Goal: Task Accomplishment & Management: Manage account settings

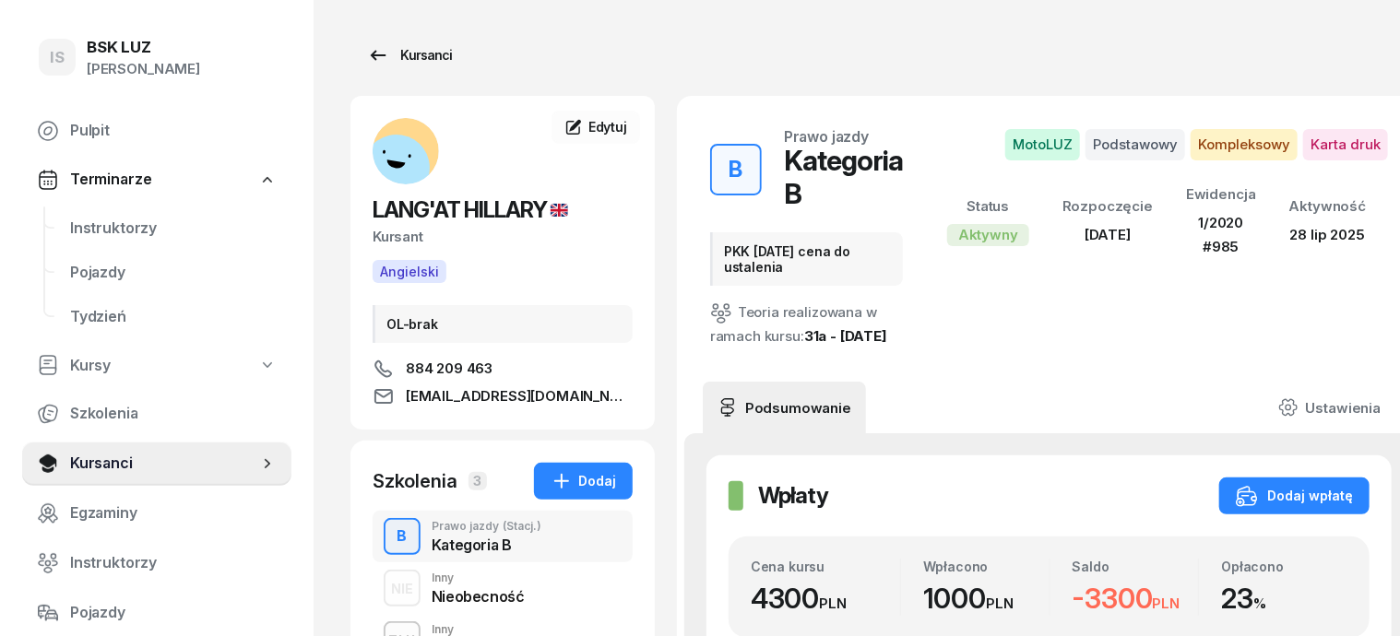
click at [383, 59] on div "Kursanci" at bounding box center [409, 55] width 85 height 22
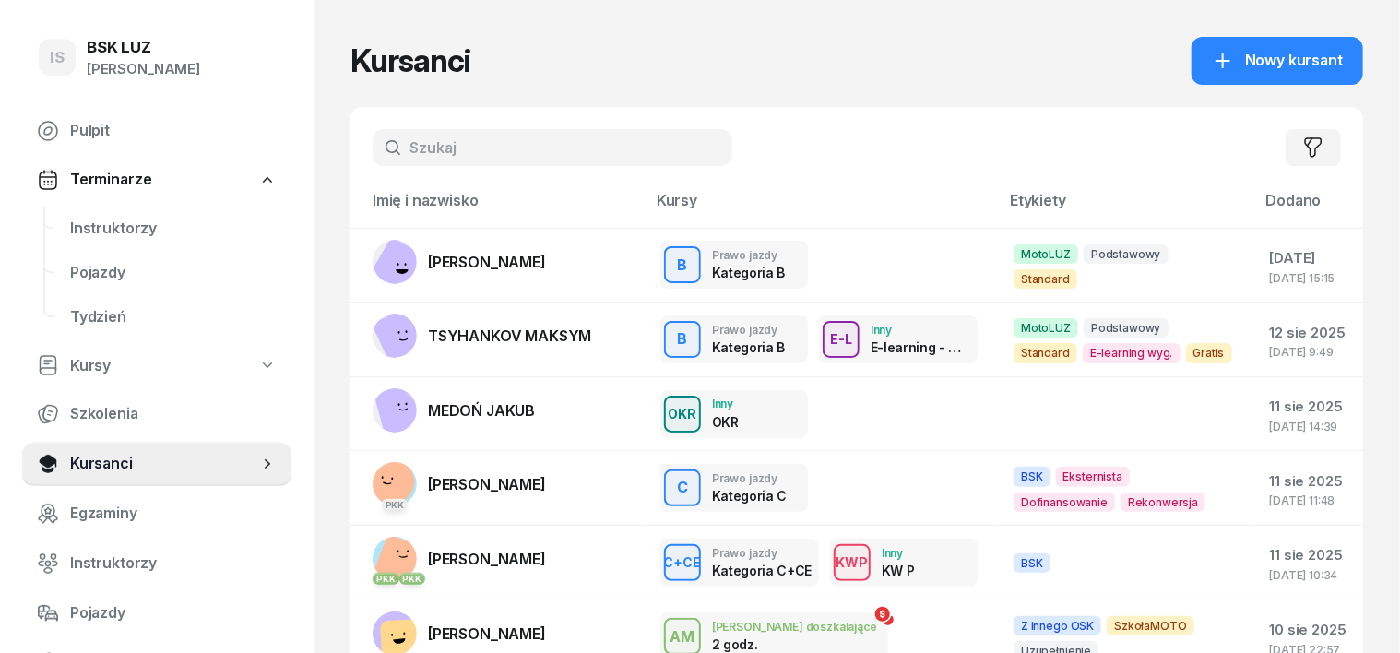
click at [383, 156] on input "text" at bounding box center [553, 147] width 360 height 37
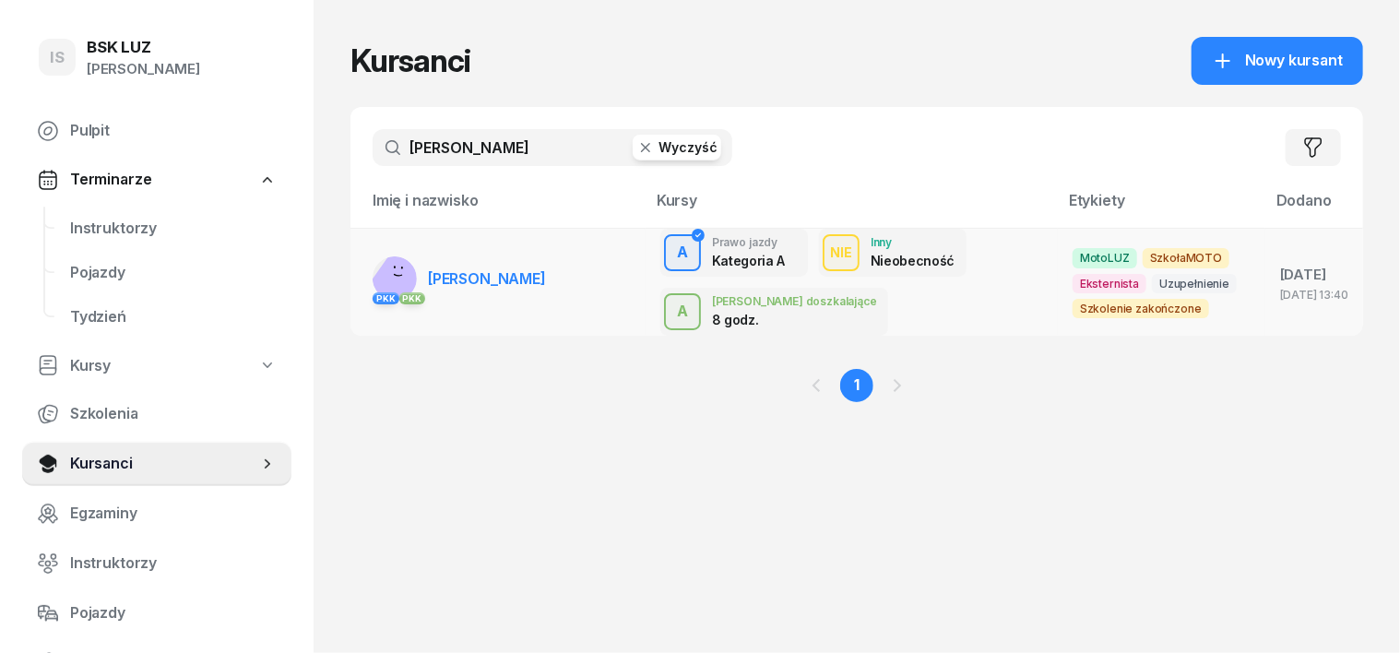
type input "LEGUT"
click at [365, 275] on rect at bounding box center [402, 283] width 74 height 74
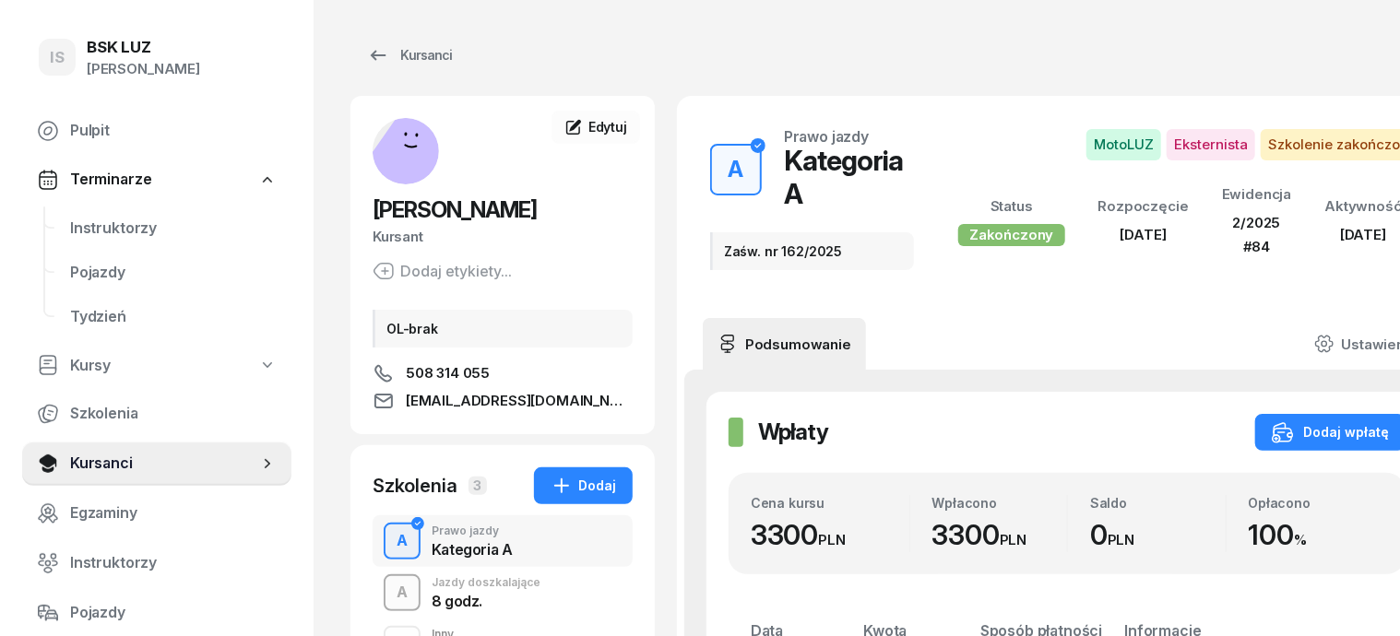
click at [389, 592] on div "A" at bounding box center [402, 592] width 26 height 31
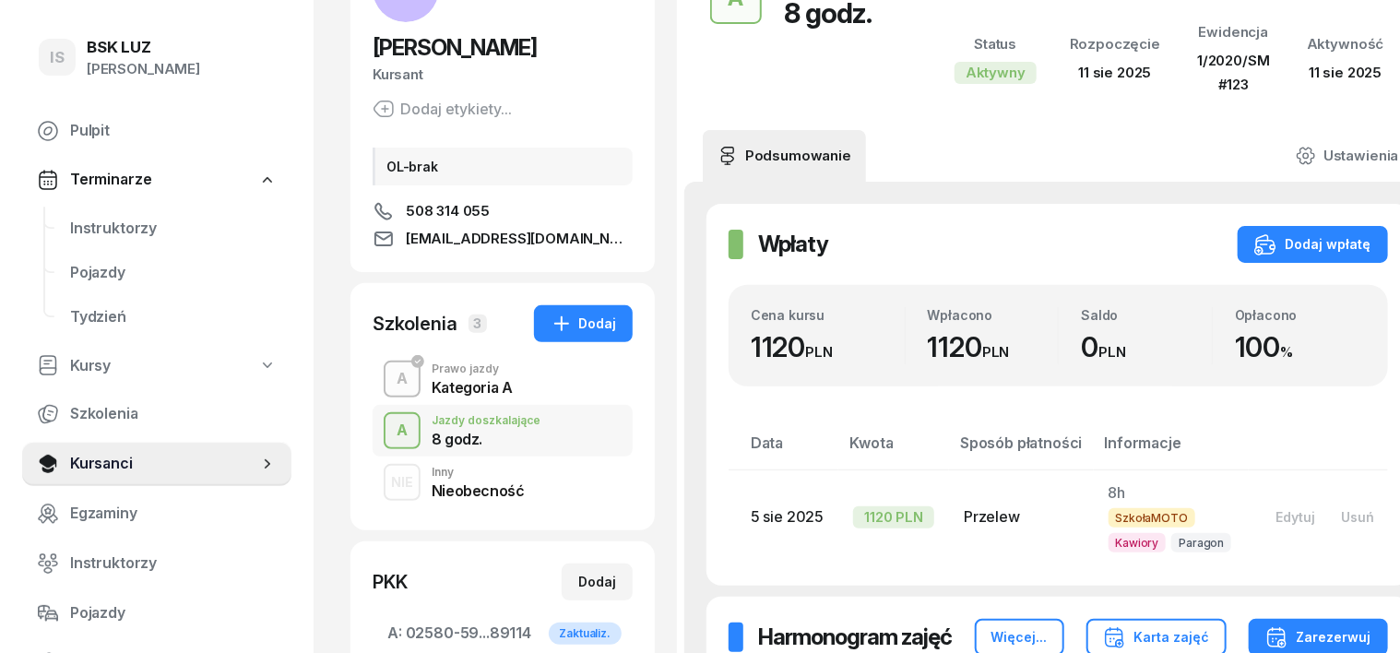
scroll to position [135, 0]
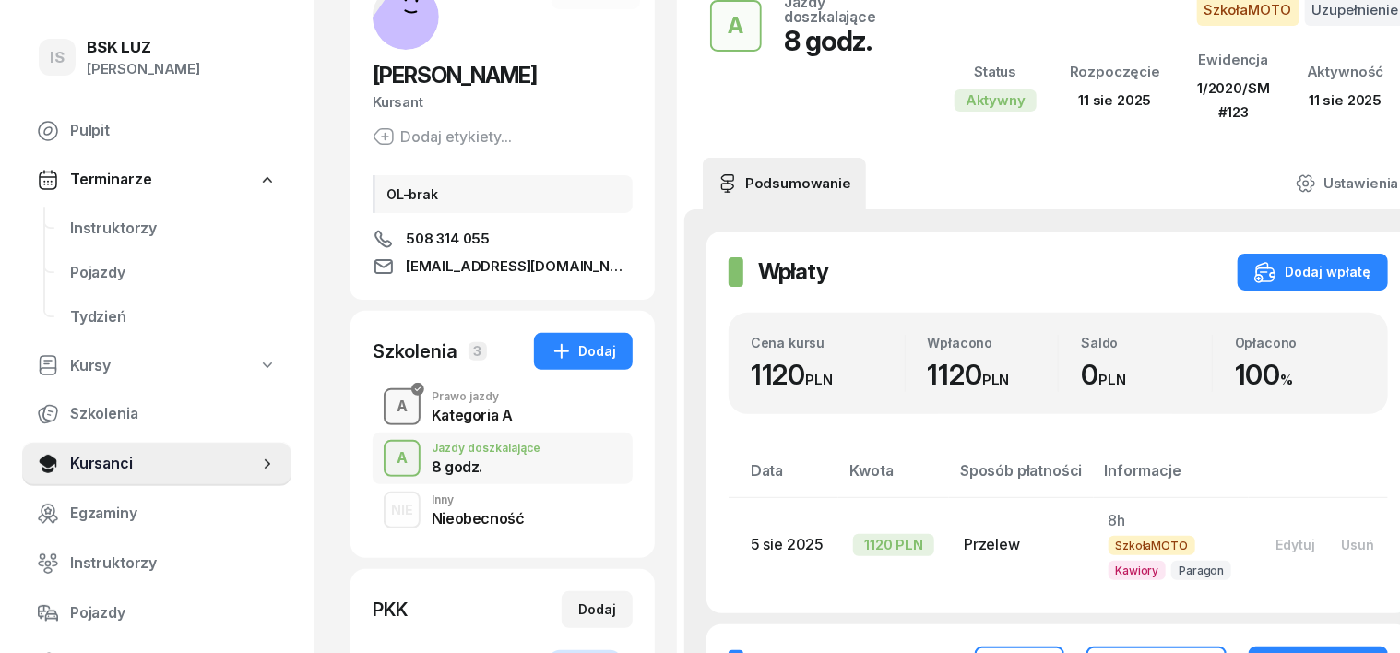
click at [389, 409] on div "A" at bounding box center [402, 406] width 26 height 31
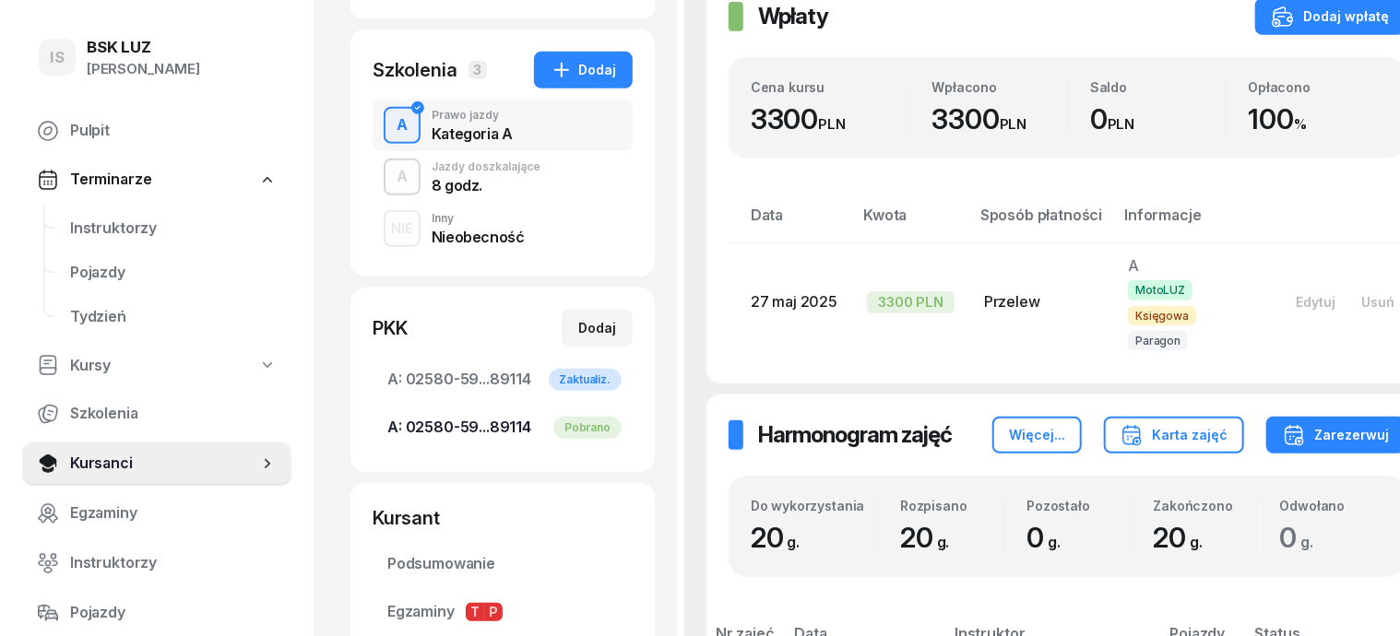
scroll to position [262, 0]
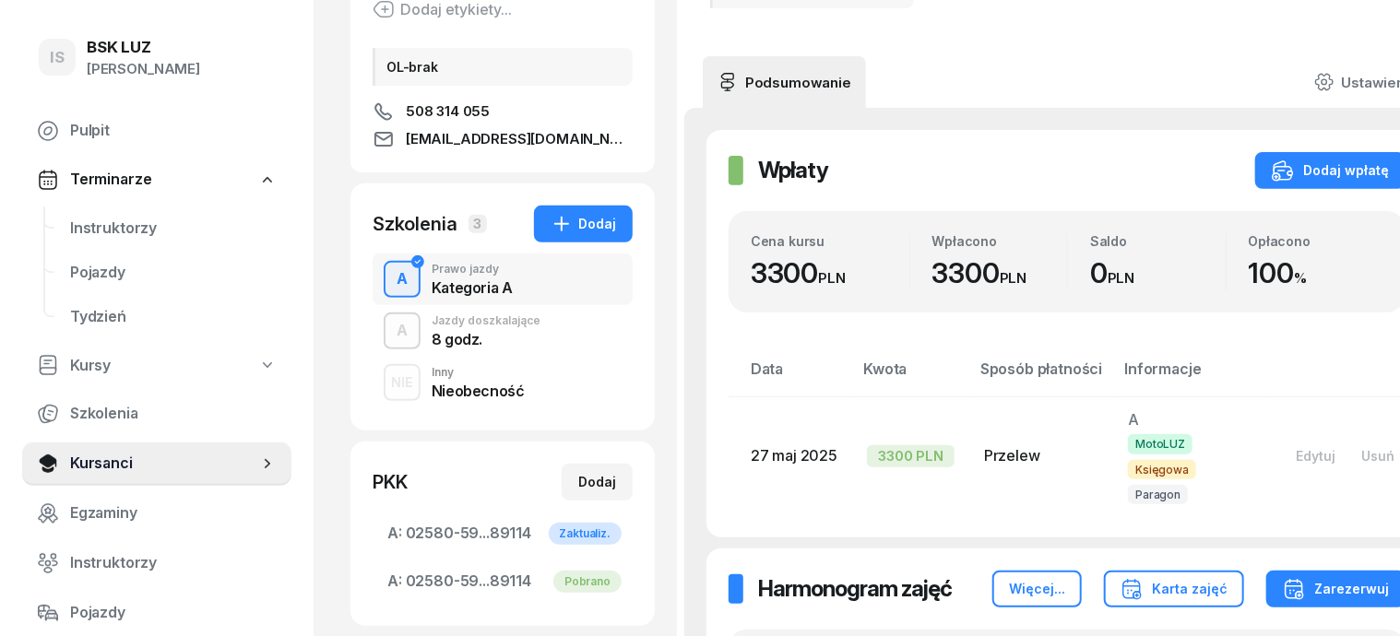
drag, startPoint x: 358, startPoint y: 326, endPoint x: 366, endPoint y: 333, distance: 11.1
click at [389, 331] on div "A" at bounding box center [402, 330] width 26 height 31
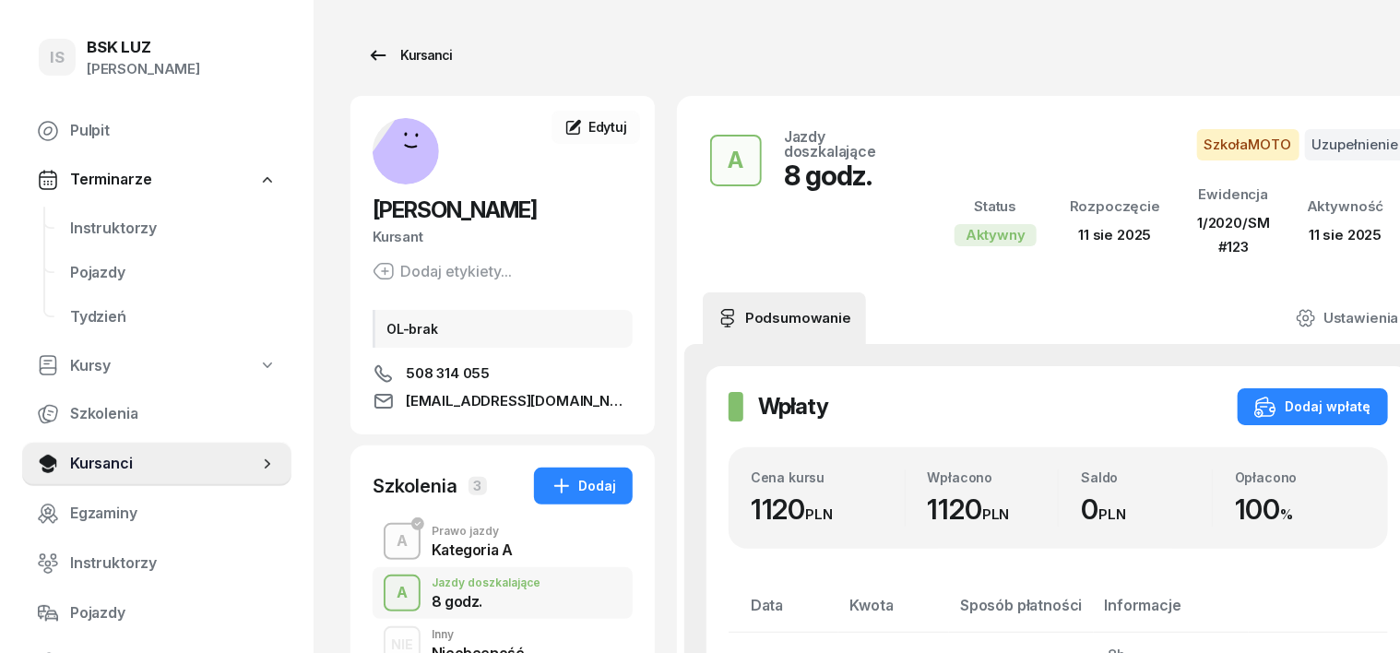
click at [380, 57] on div "Kursanci" at bounding box center [409, 55] width 85 height 22
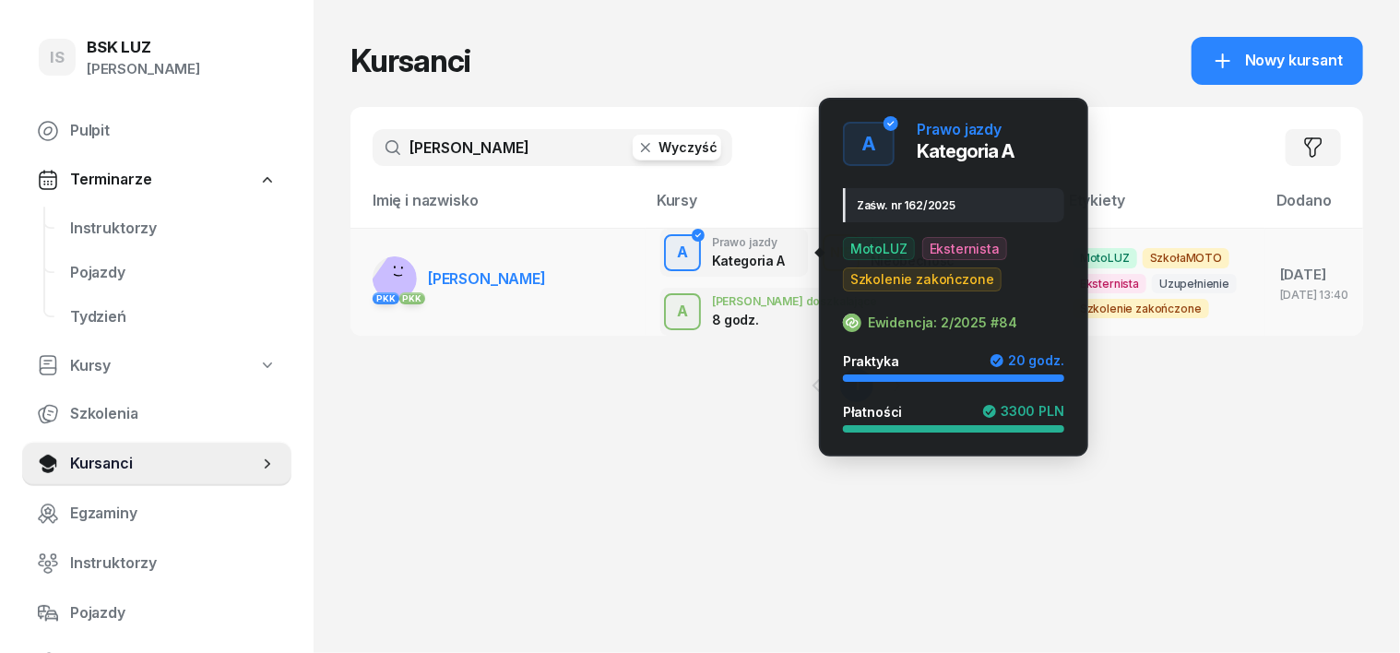
click at [669, 243] on div "A" at bounding box center [682, 252] width 26 height 31
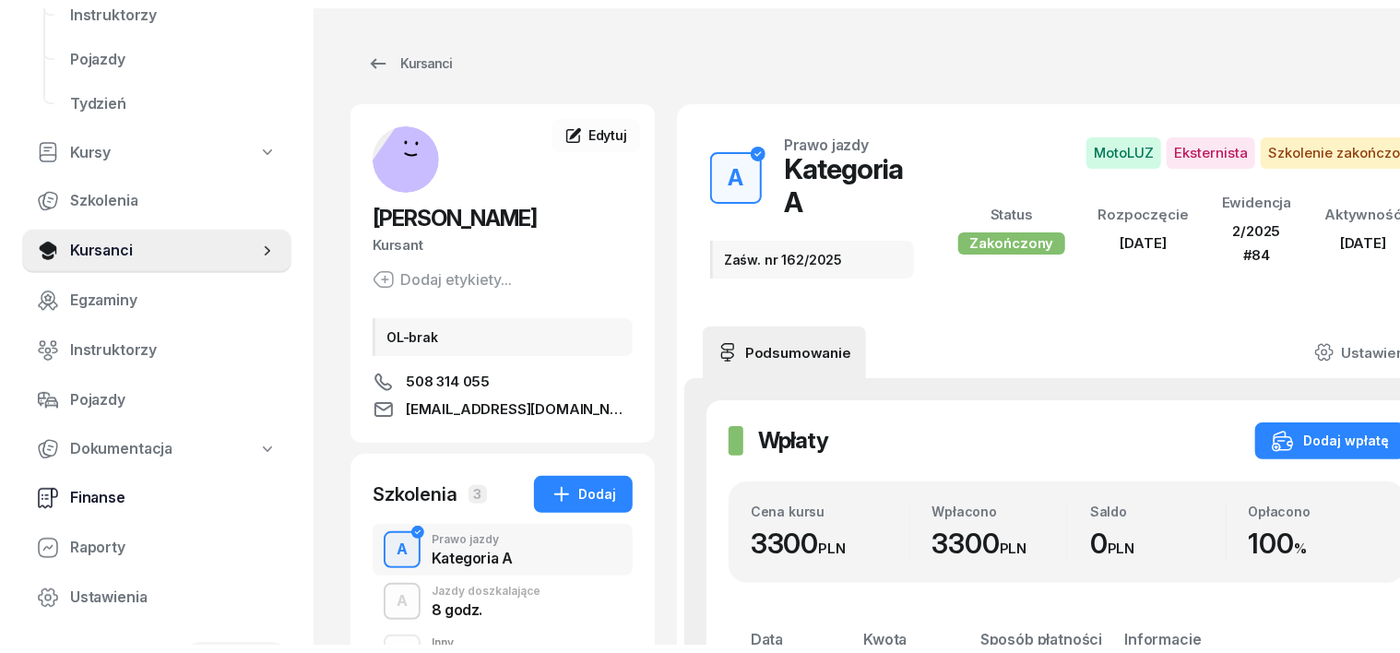
scroll to position [231, 0]
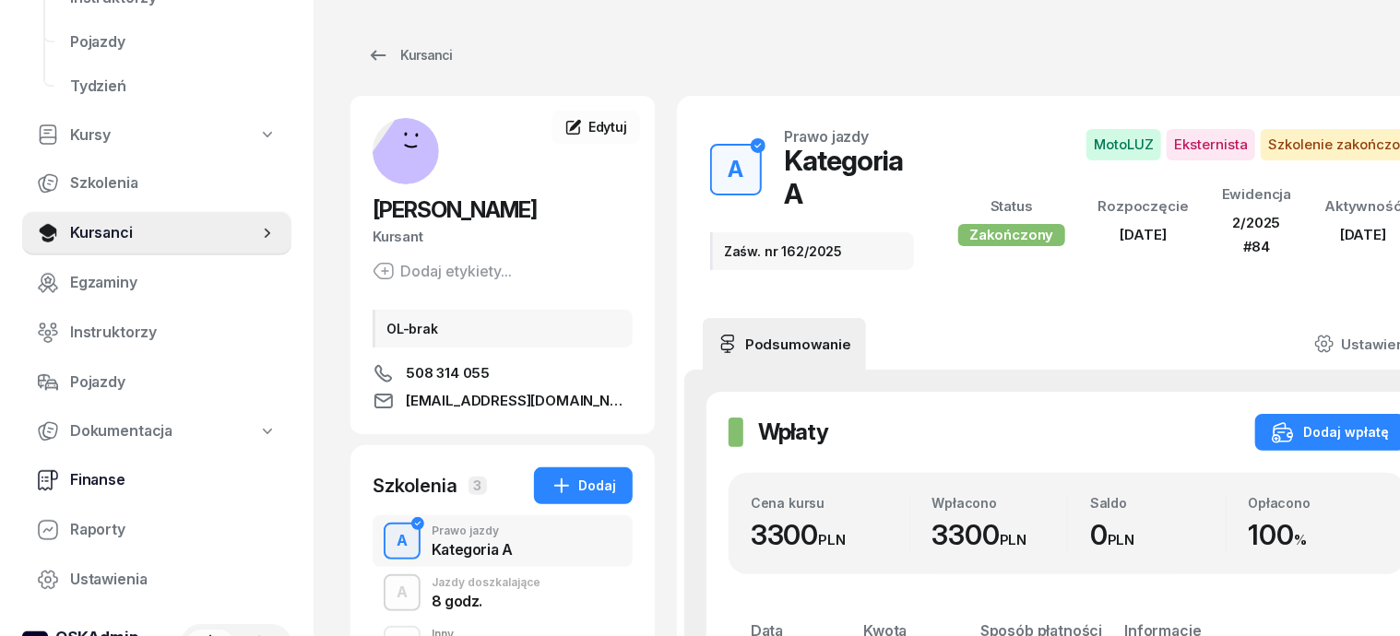
click at [106, 478] on span "Finanse" at bounding box center [173, 480] width 207 height 24
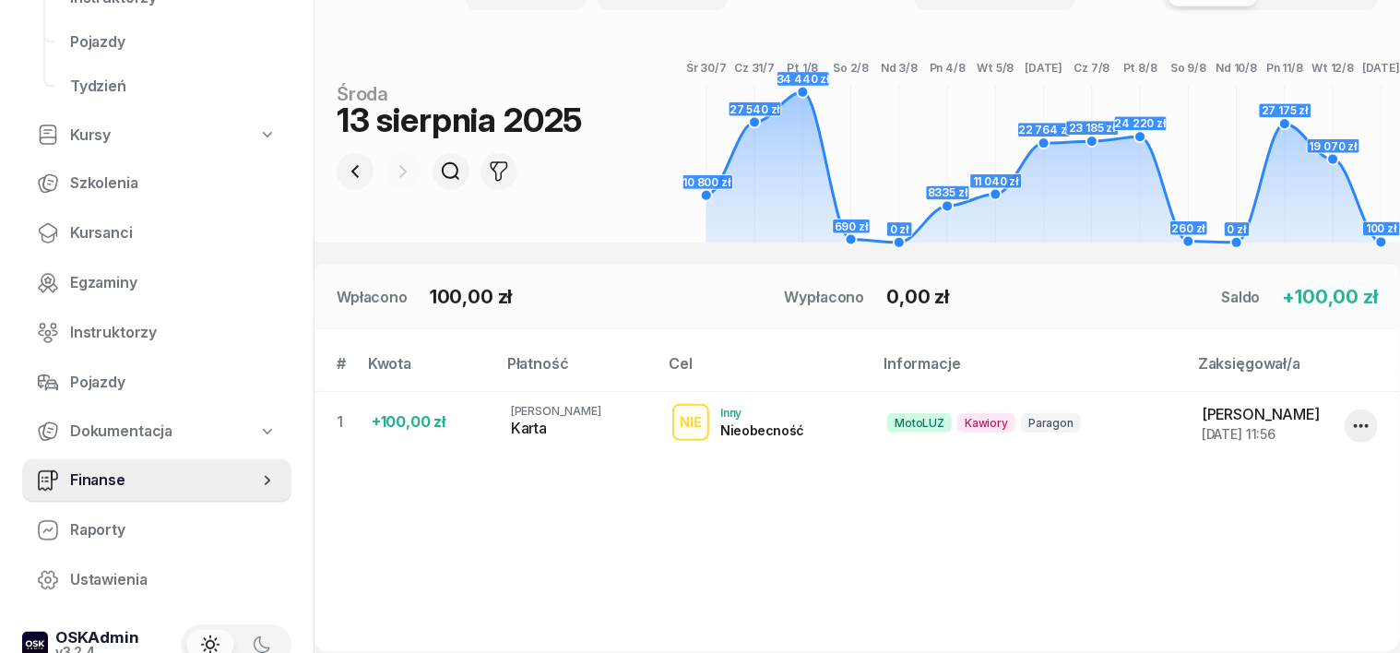
scroll to position [346, 0]
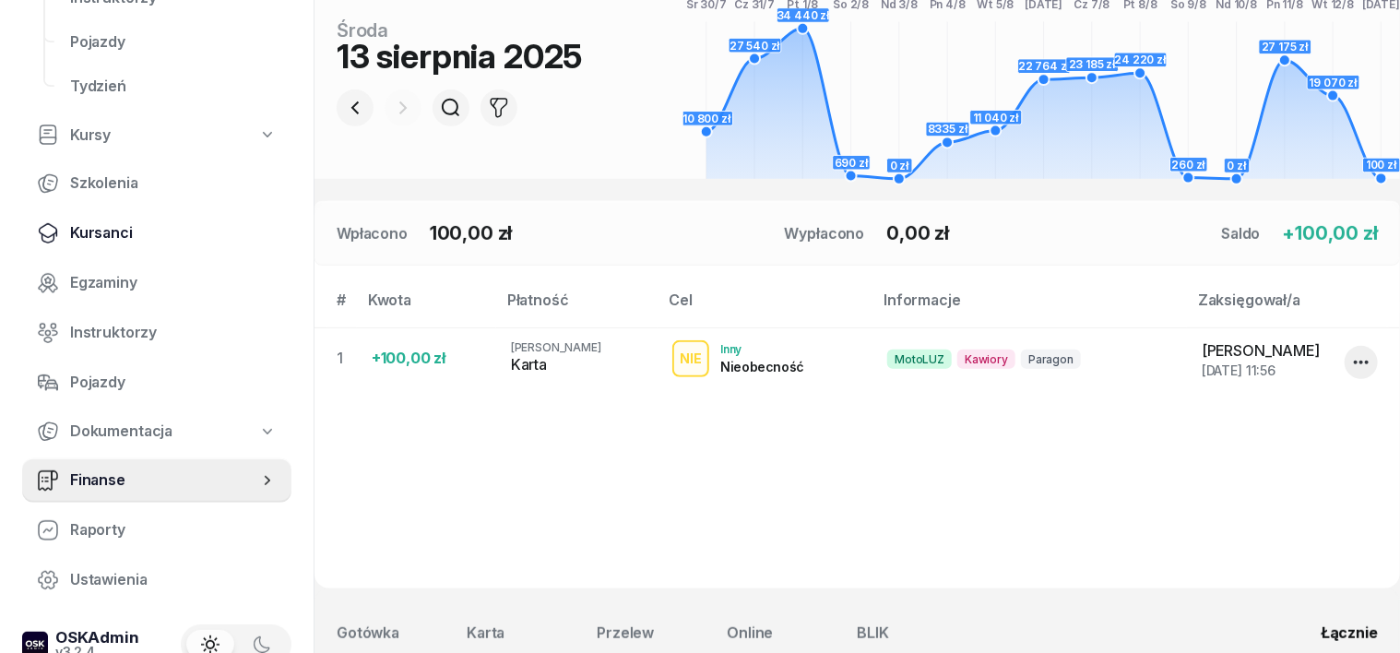
click at [110, 235] on span "Kursanci" at bounding box center [173, 233] width 207 height 24
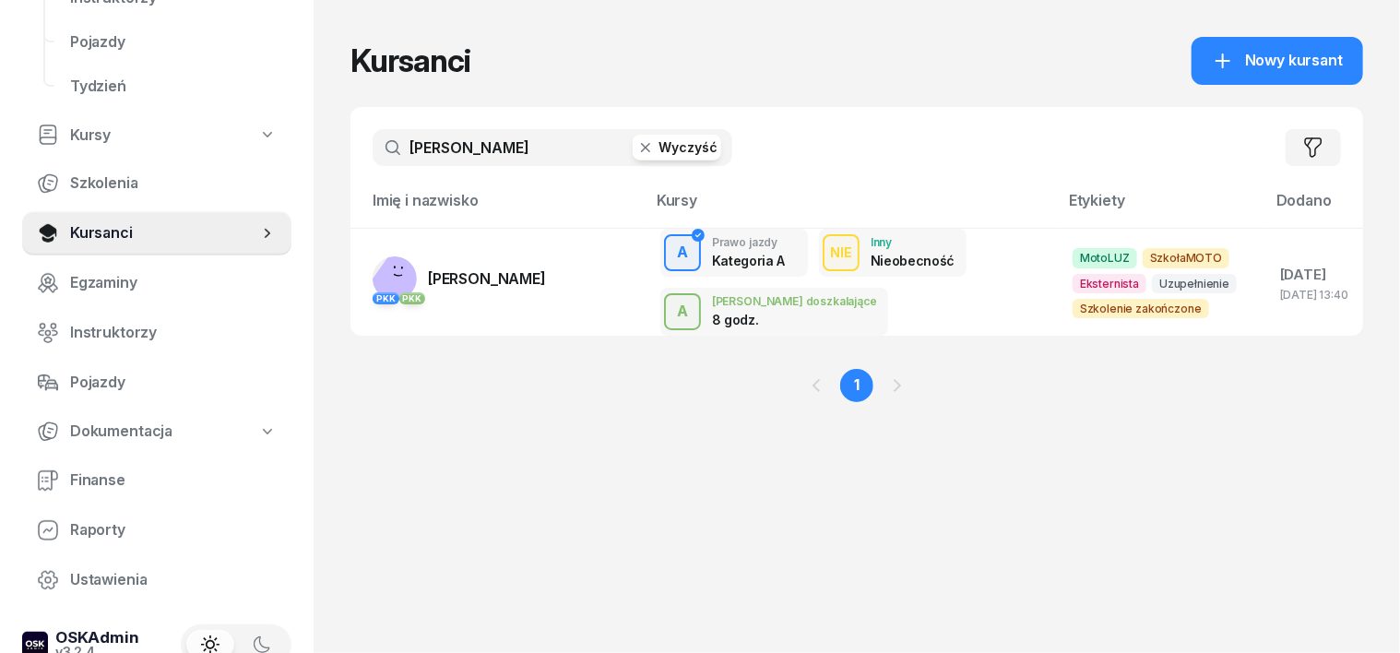
click at [636, 154] on icon "button" at bounding box center [645, 147] width 18 height 18
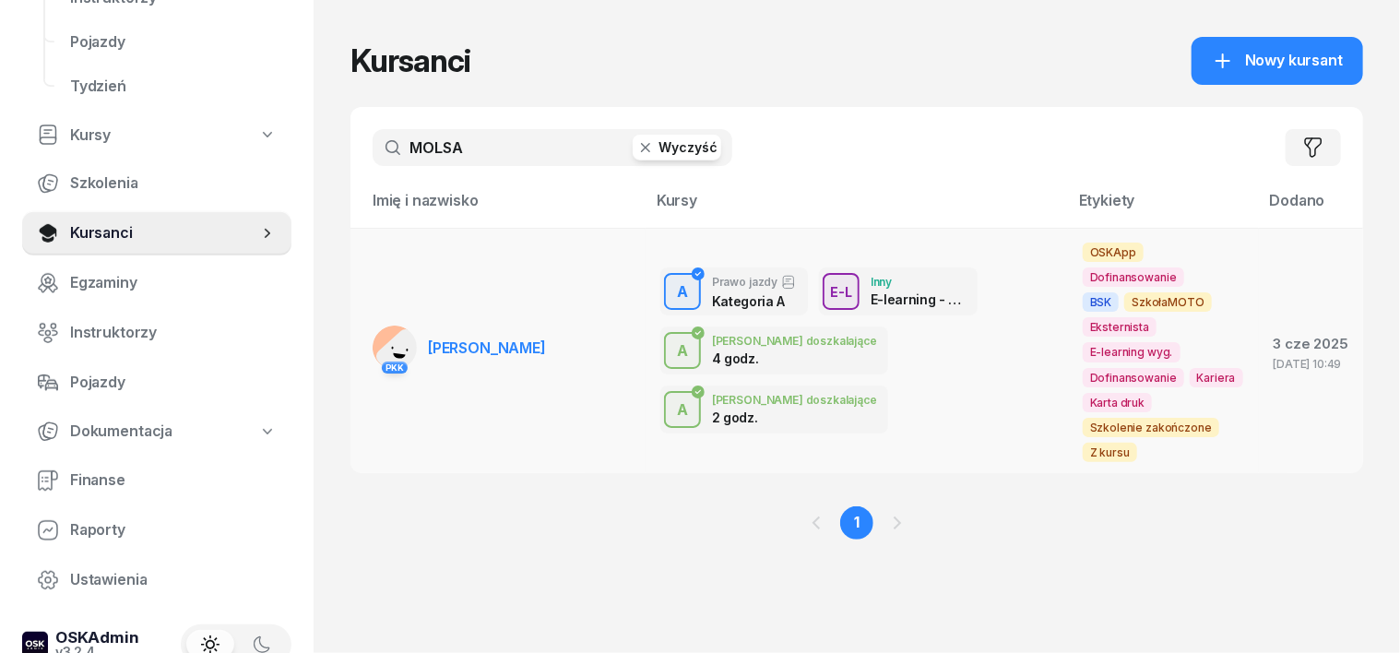
type input "MOLSA"
click at [373, 326] on rect at bounding box center [404, 357] width 63 height 63
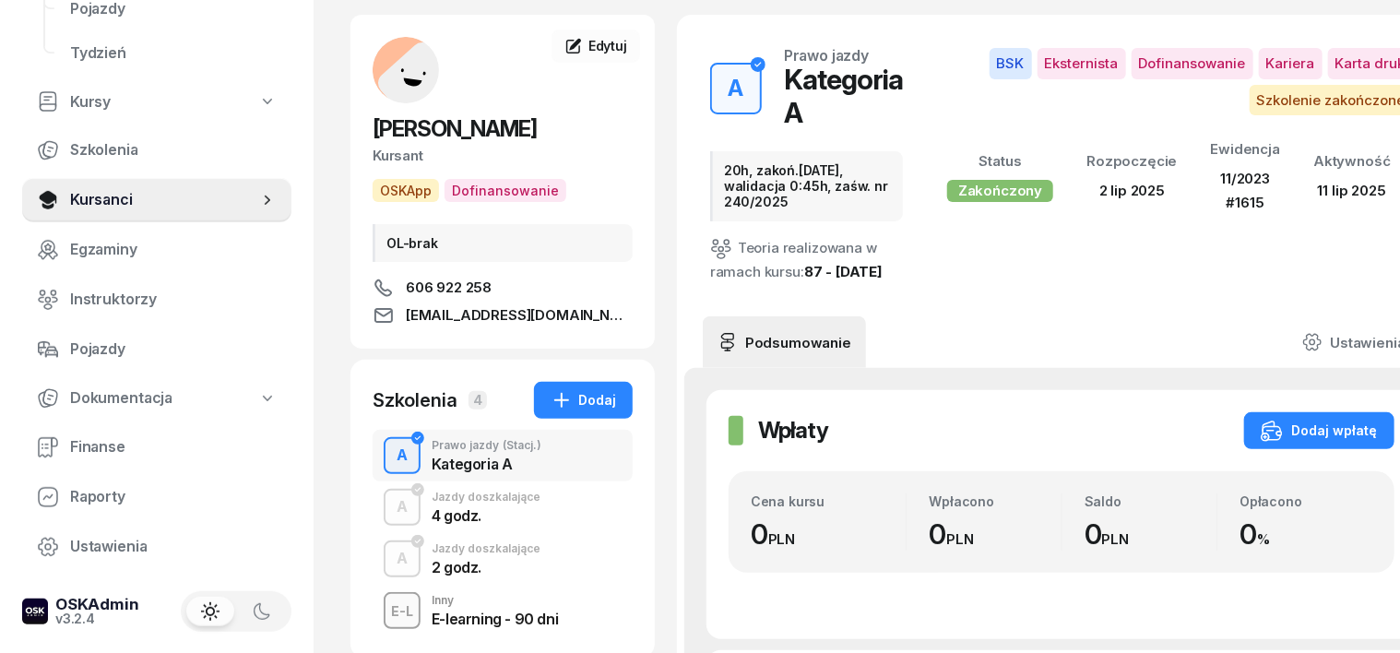
scroll to position [114, 0]
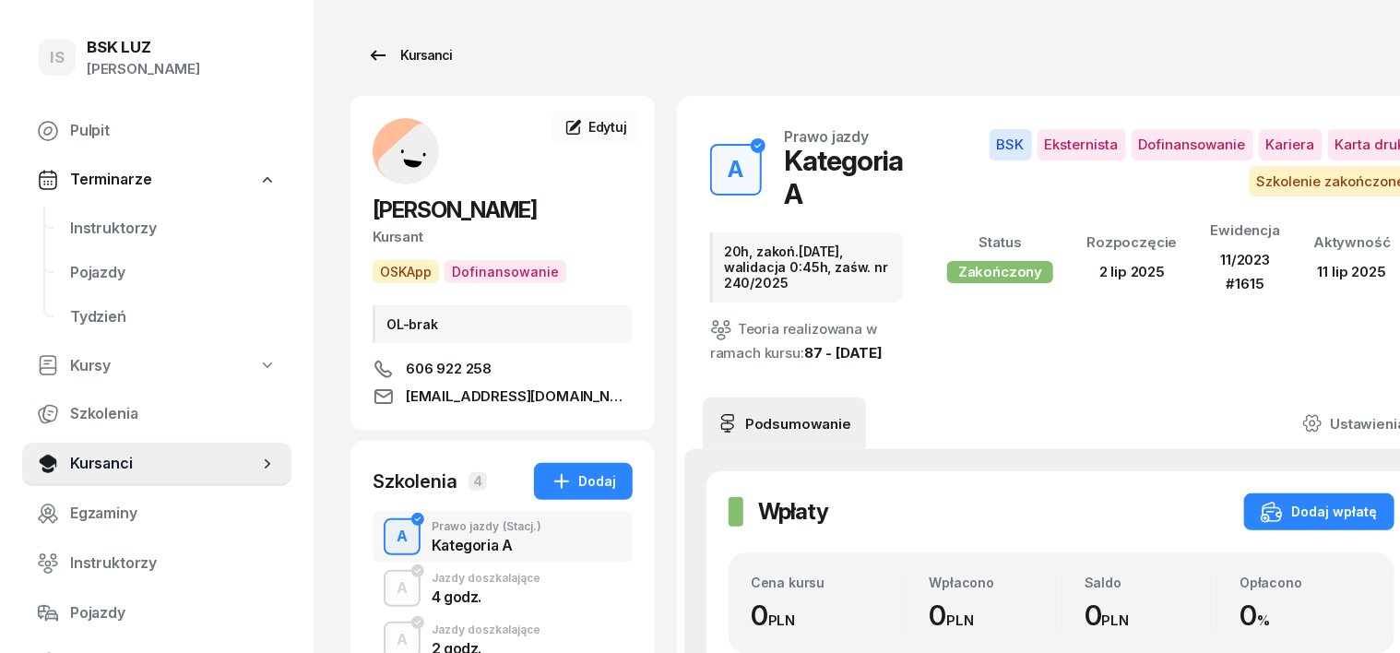
click at [397, 57] on div "Kursanci" at bounding box center [409, 55] width 85 height 22
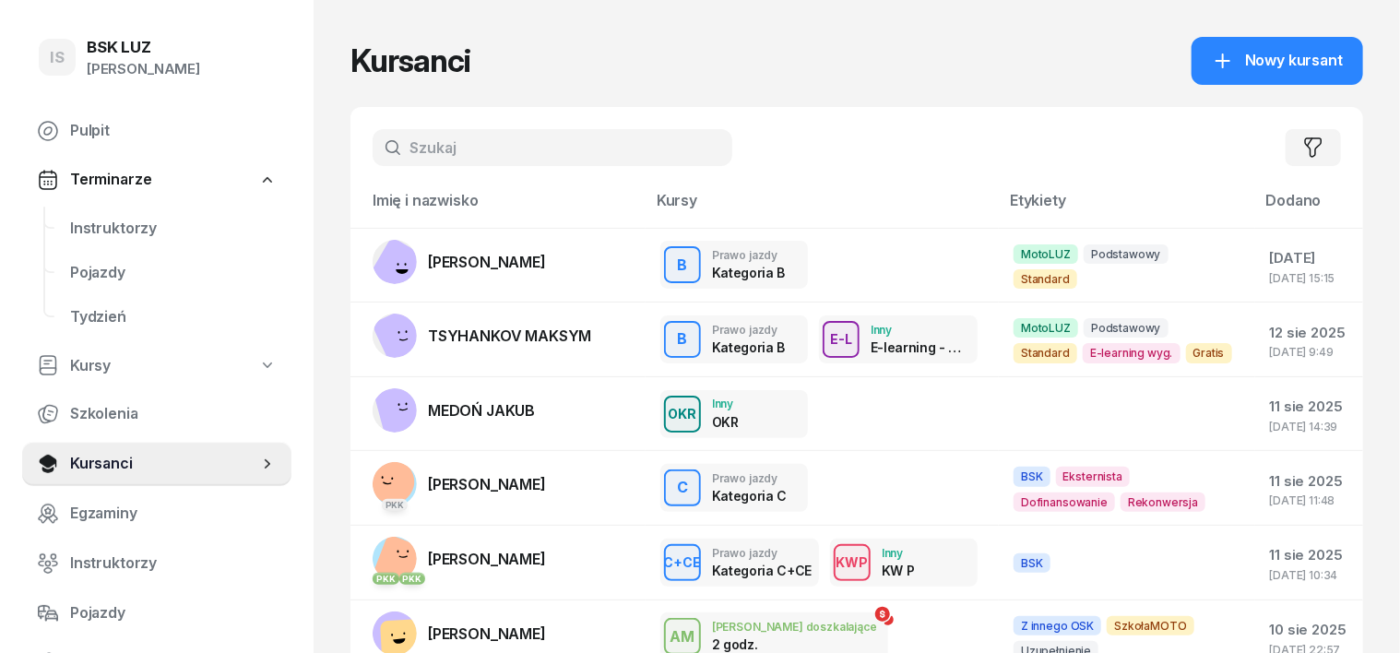
click at [373, 159] on input "text" at bounding box center [553, 147] width 360 height 37
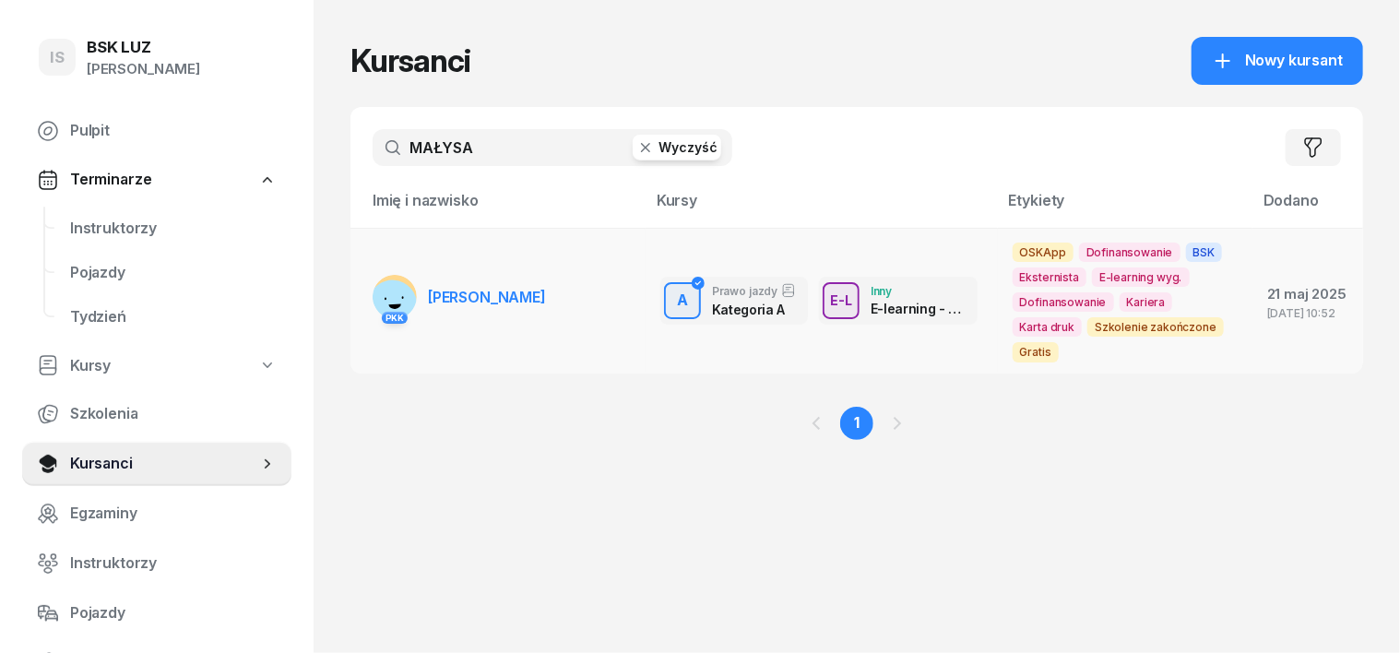
type input "MAŁYSA"
click at [367, 296] on rect at bounding box center [393, 304] width 52 height 52
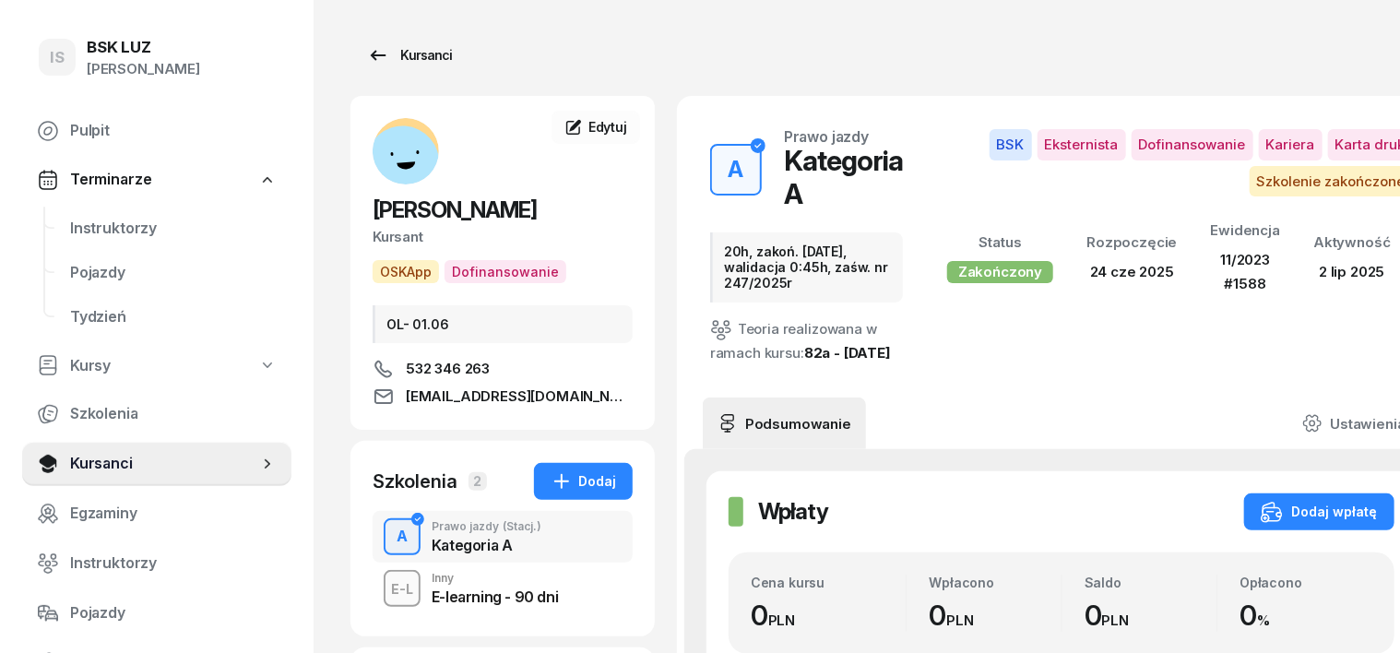
click at [387, 48] on div "Kursanci" at bounding box center [409, 55] width 85 height 22
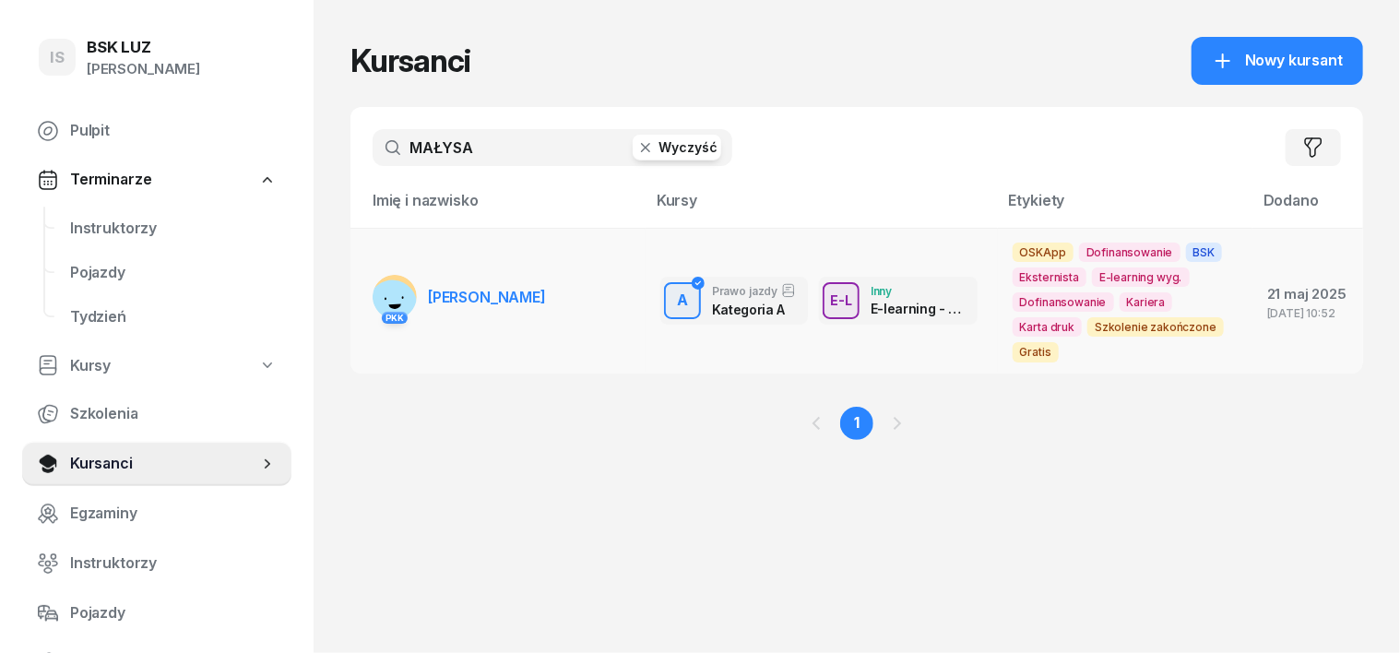
click at [367, 298] on rect at bounding box center [393, 304] width 52 height 52
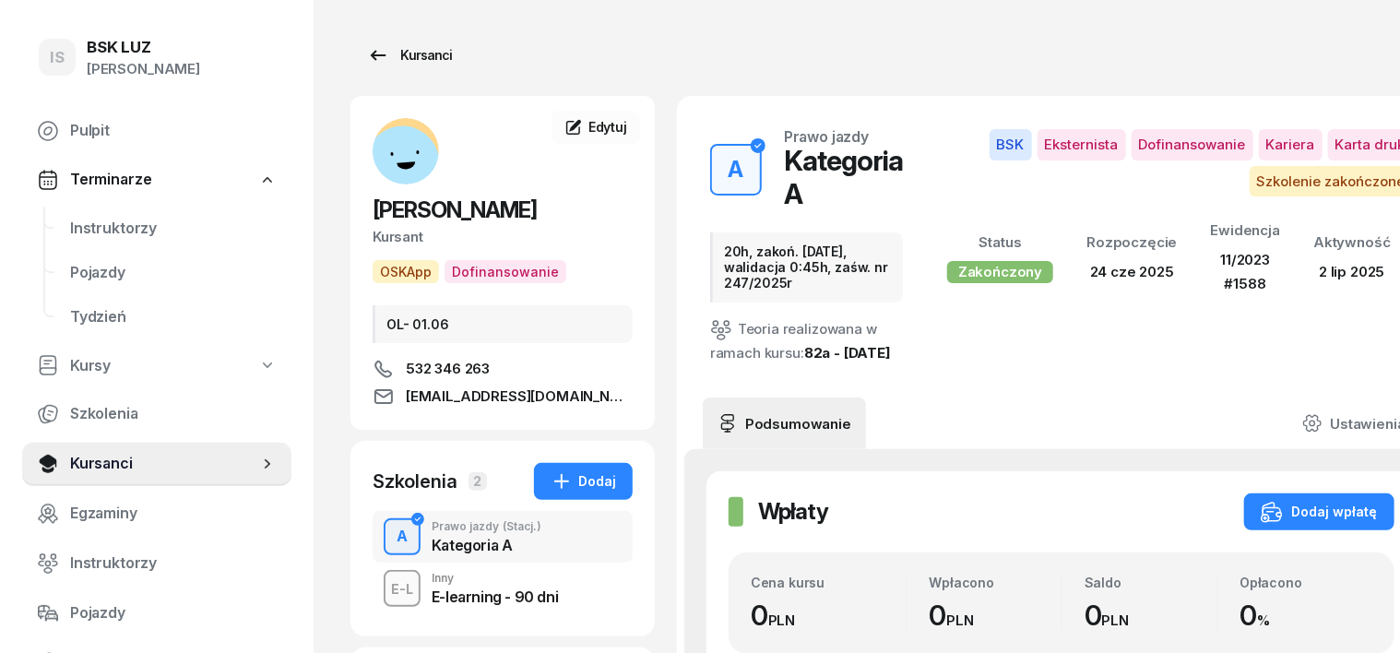
click at [406, 53] on div "Kursanci" at bounding box center [409, 55] width 85 height 22
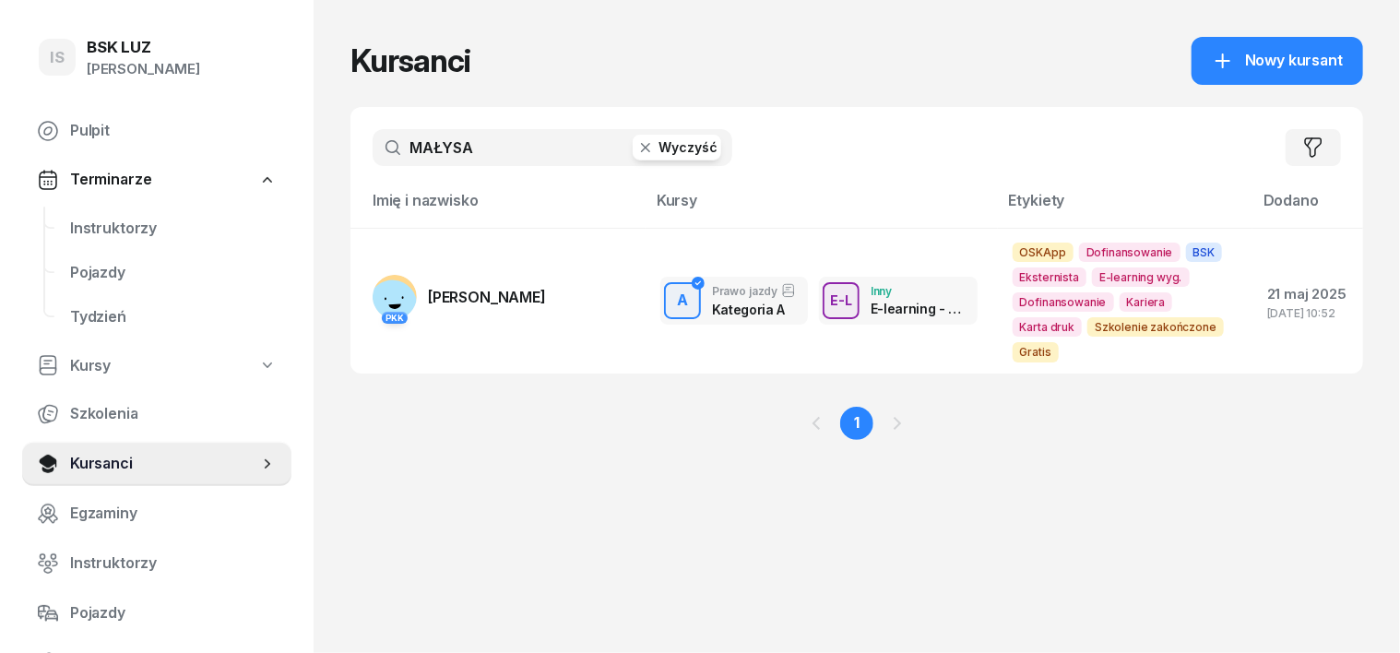
click at [636, 146] on icon "button" at bounding box center [645, 147] width 18 height 18
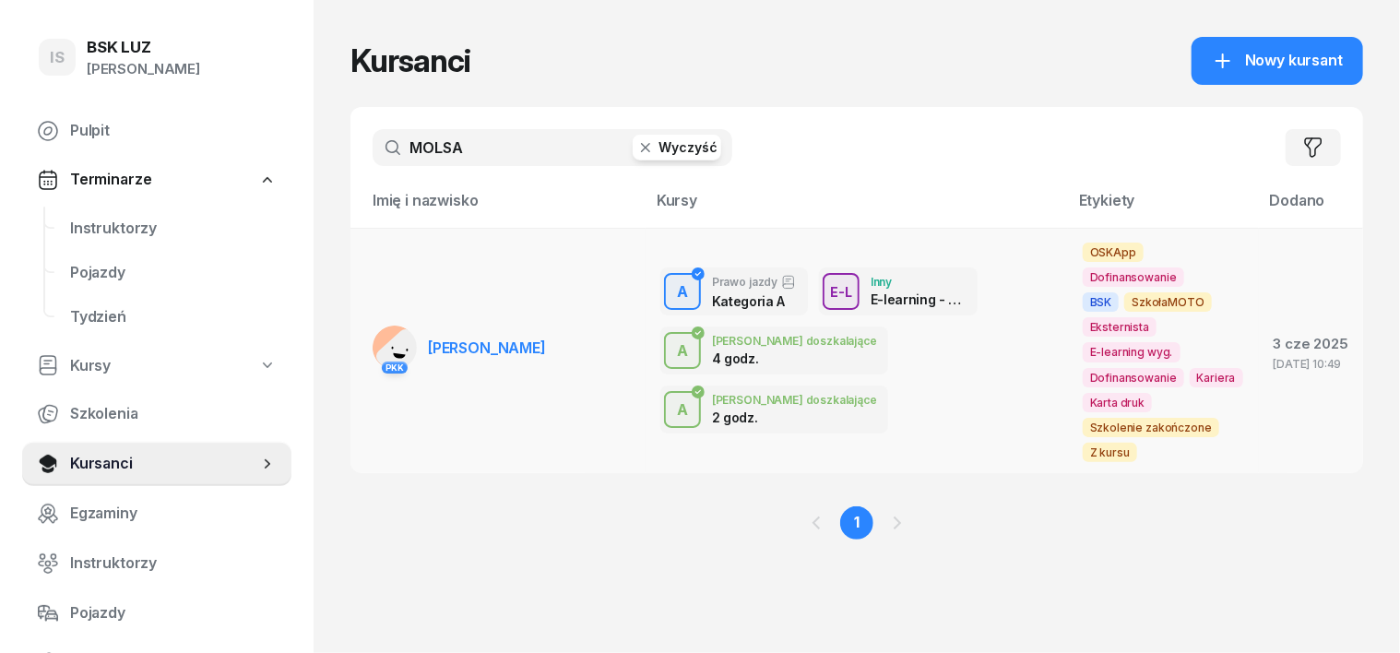
type input "MOLSA"
click at [373, 326] on rect at bounding box center [404, 357] width 63 height 63
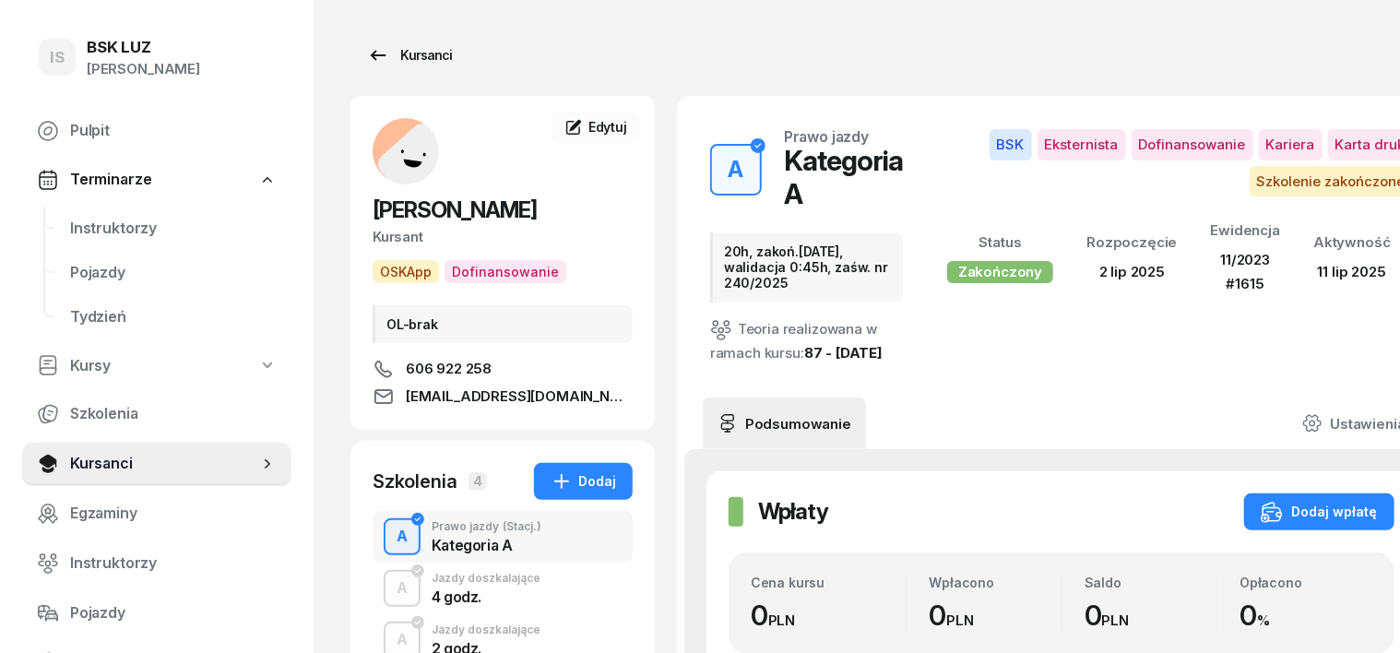
click at [384, 56] on div "Kursanci" at bounding box center [409, 55] width 85 height 22
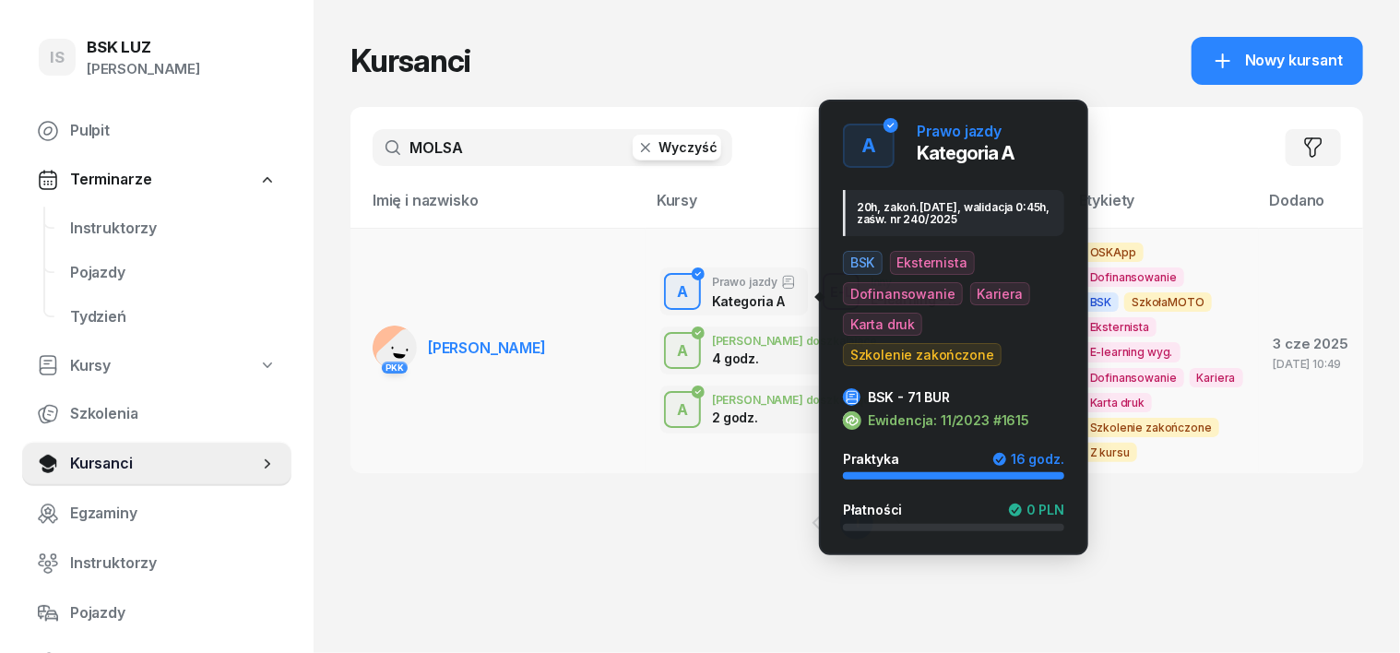
click at [669, 299] on div "A" at bounding box center [682, 292] width 26 height 31
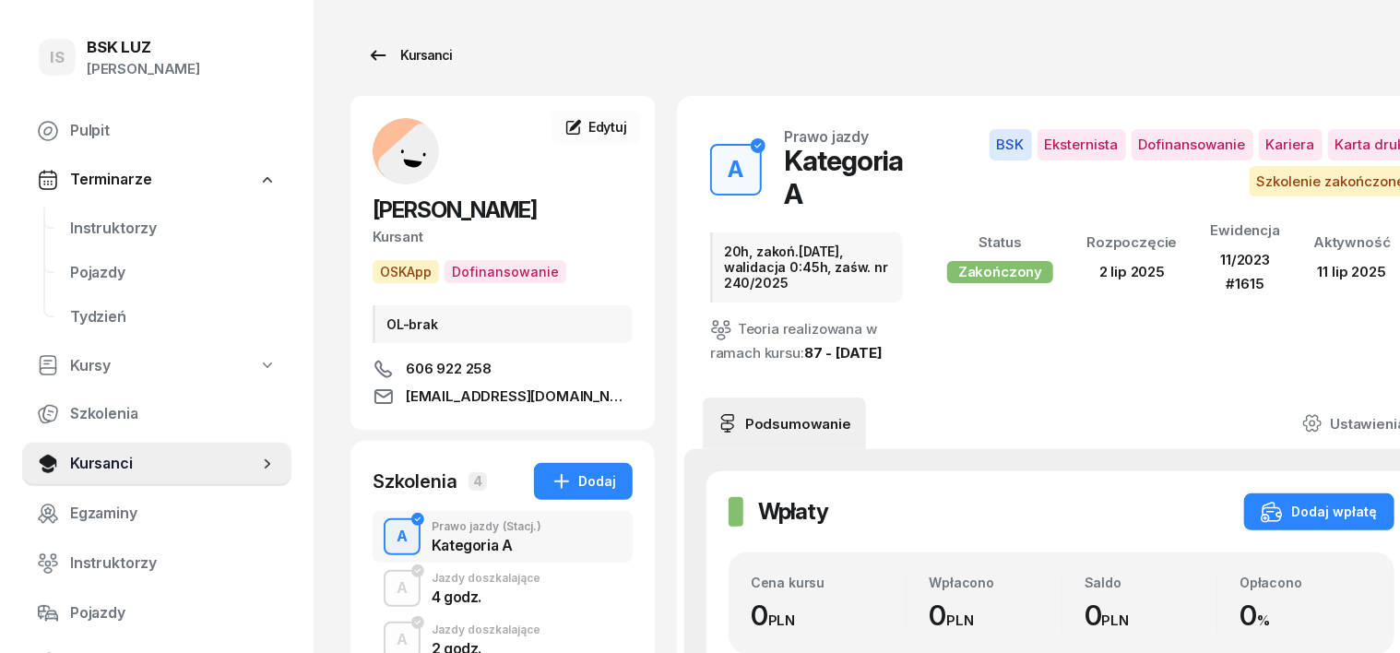
click at [398, 59] on div "Kursanci" at bounding box center [409, 55] width 85 height 22
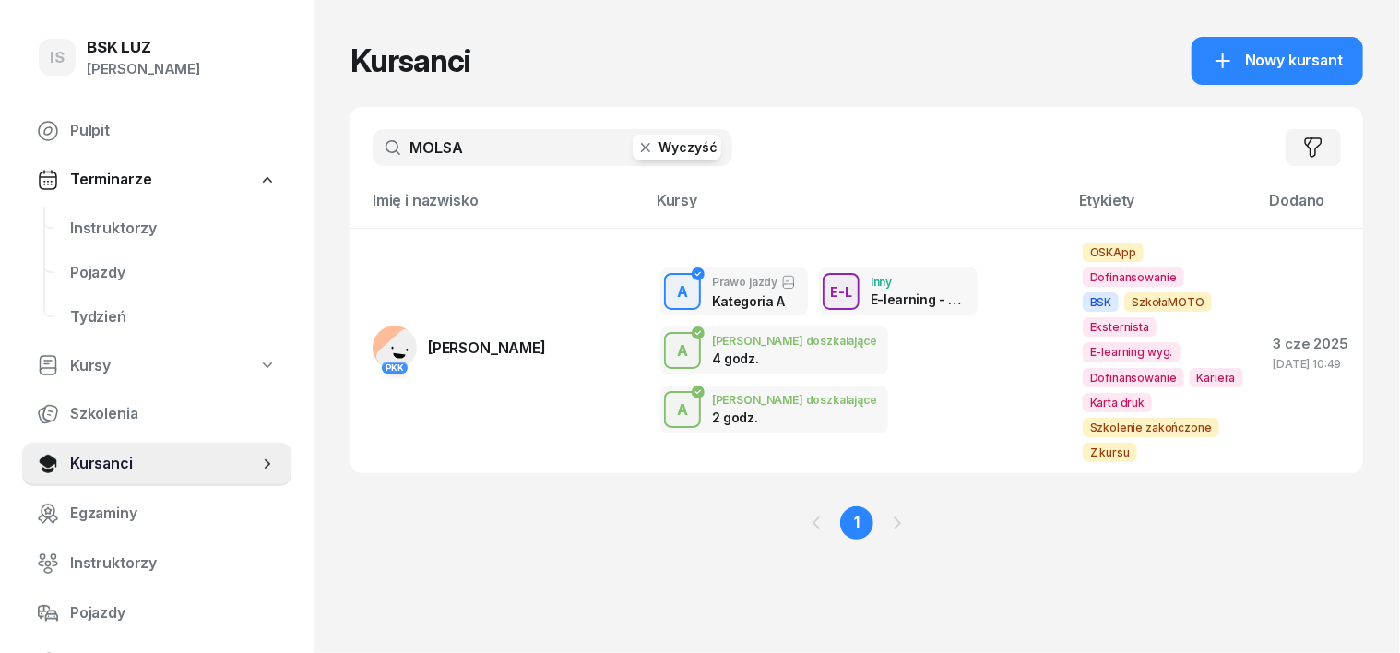
click at [636, 151] on icon "button" at bounding box center [645, 147] width 18 height 18
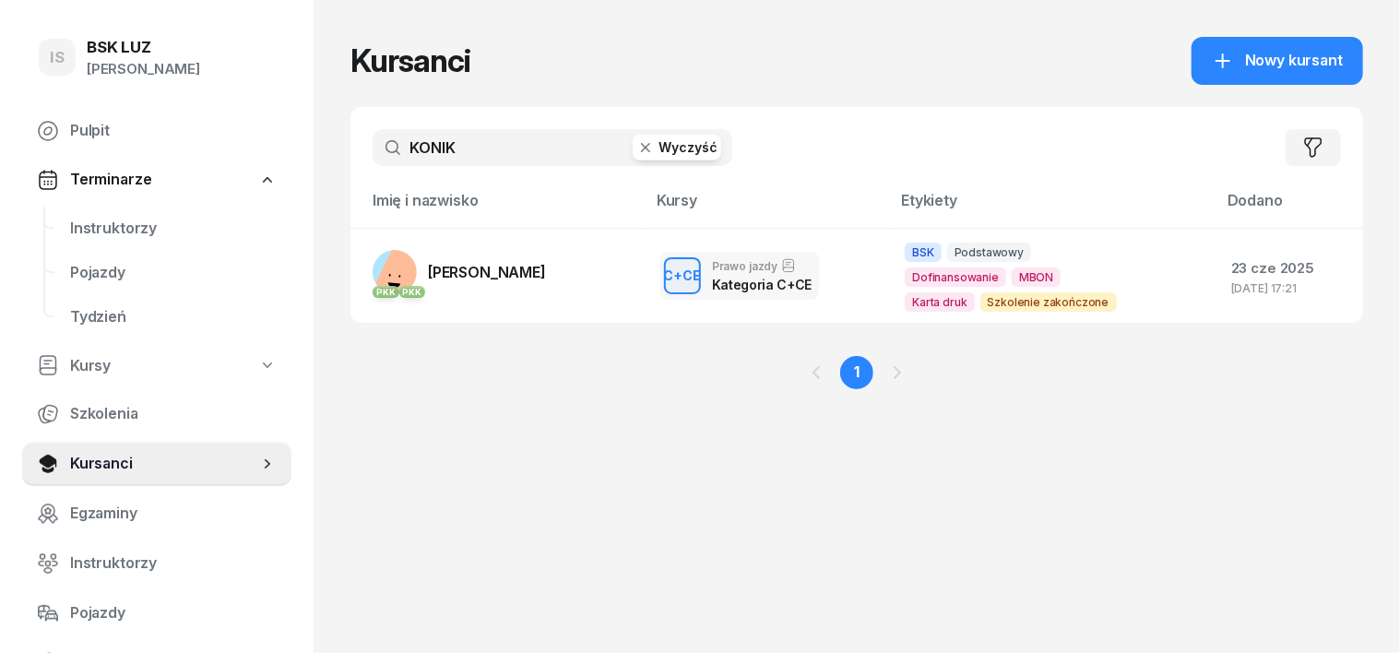
type input "KONIK"
click at [636, 145] on icon "button" at bounding box center [645, 147] width 18 height 18
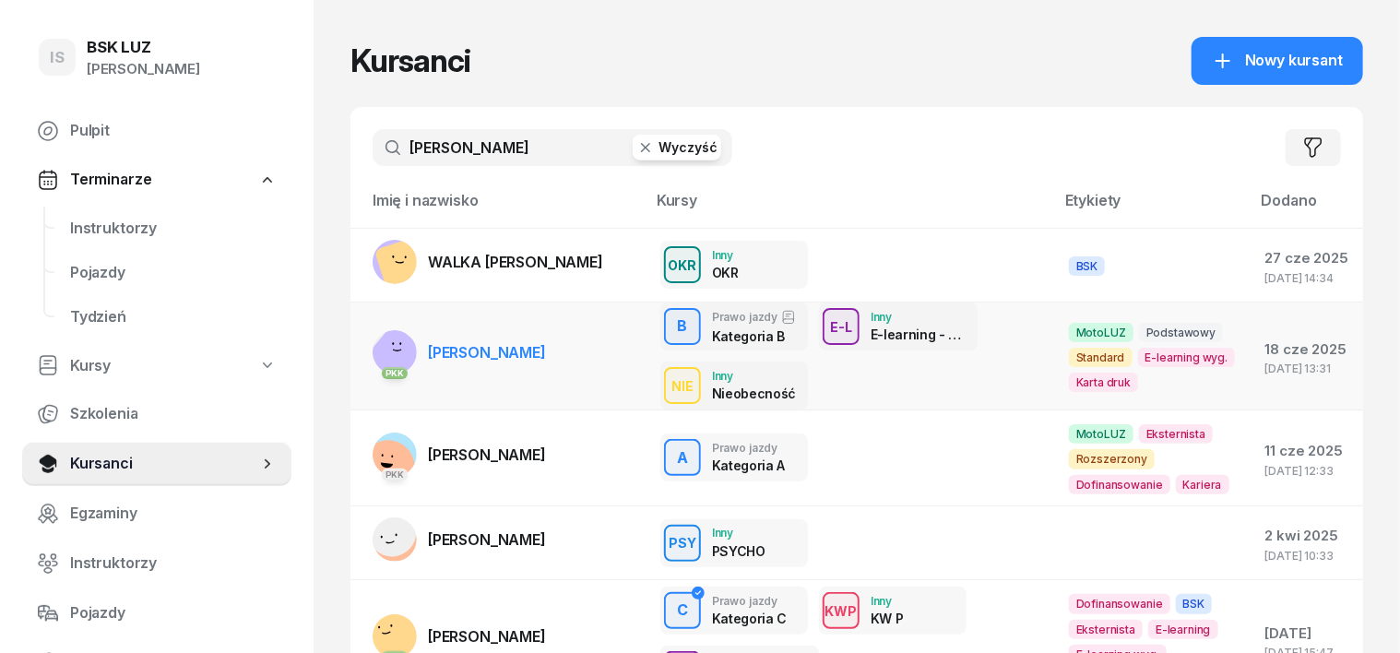
type input "[PERSON_NAME]"
click at [362, 357] on rect at bounding box center [396, 358] width 68 height 68
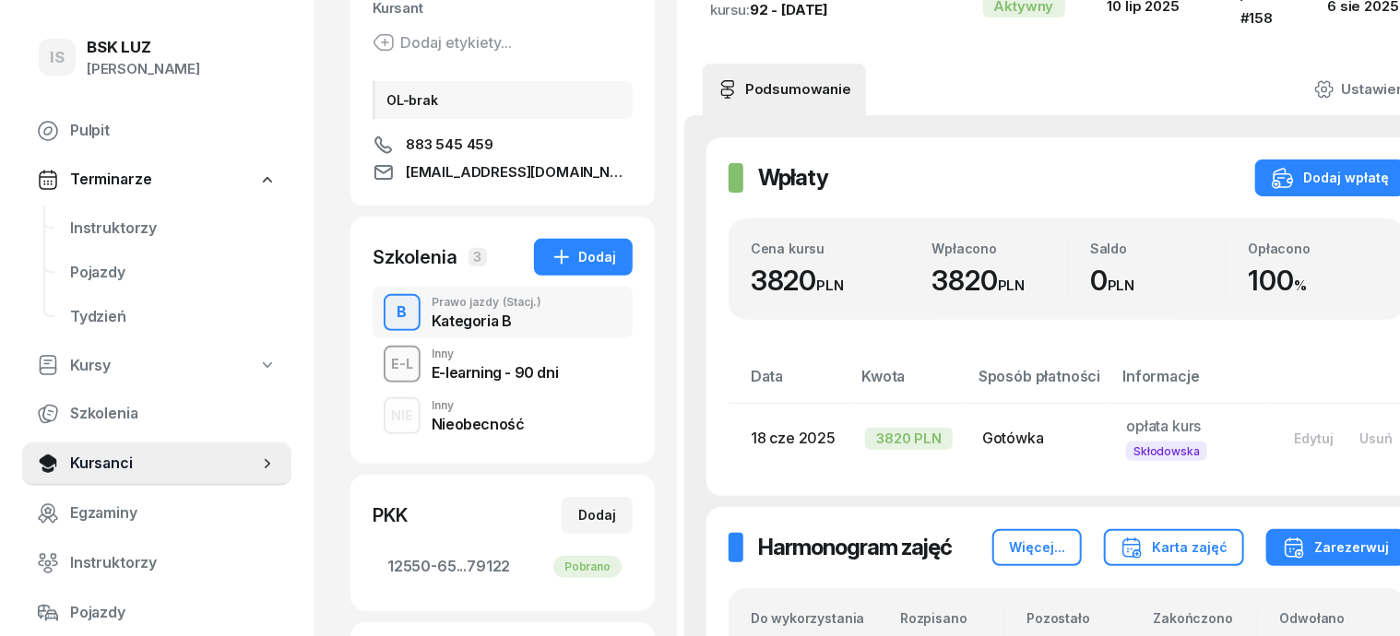
scroll to position [231, 0]
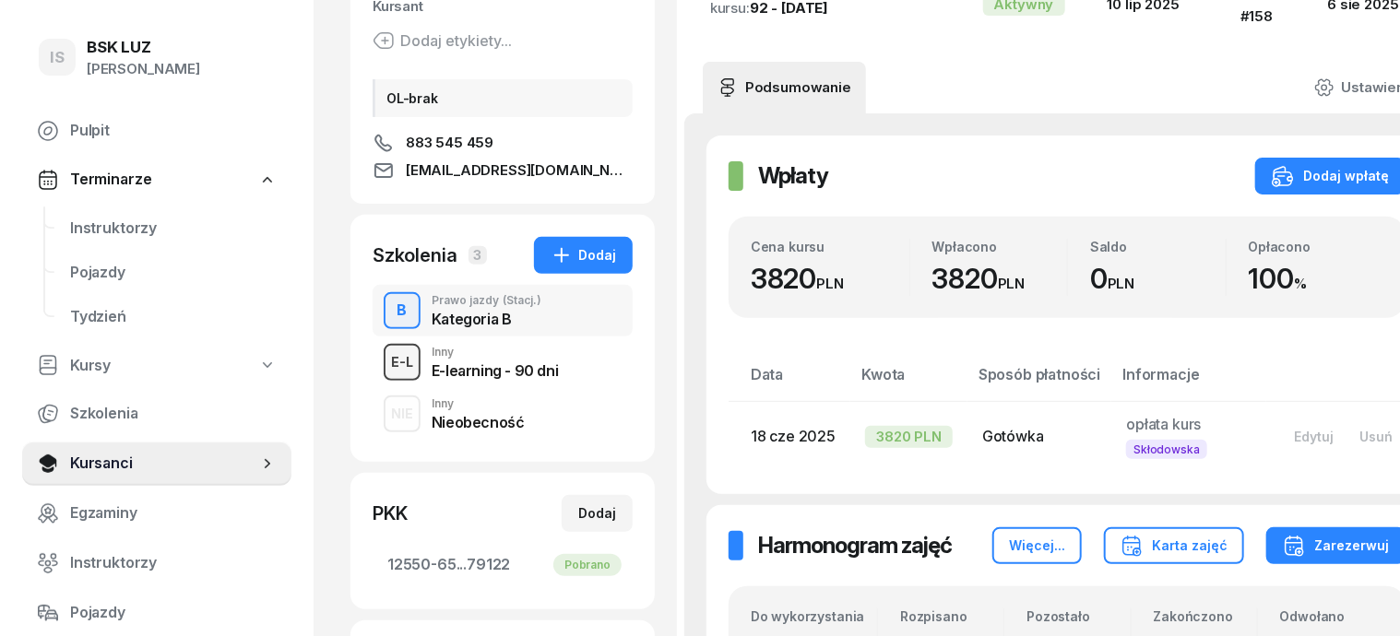
click at [384, 361] on div "E-L" at bounding box center [402, 361] width 37 height 23
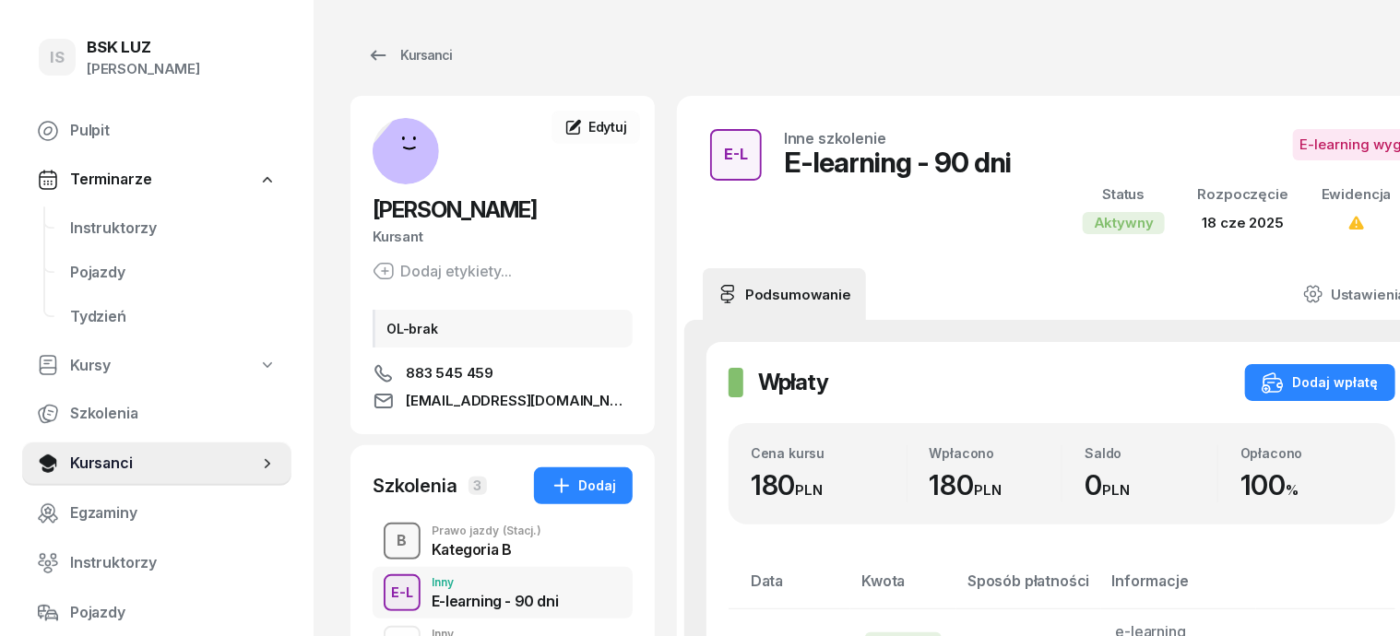
click at [390, 542] on div "B" at bounding box center [402, 541] width 25 height 31
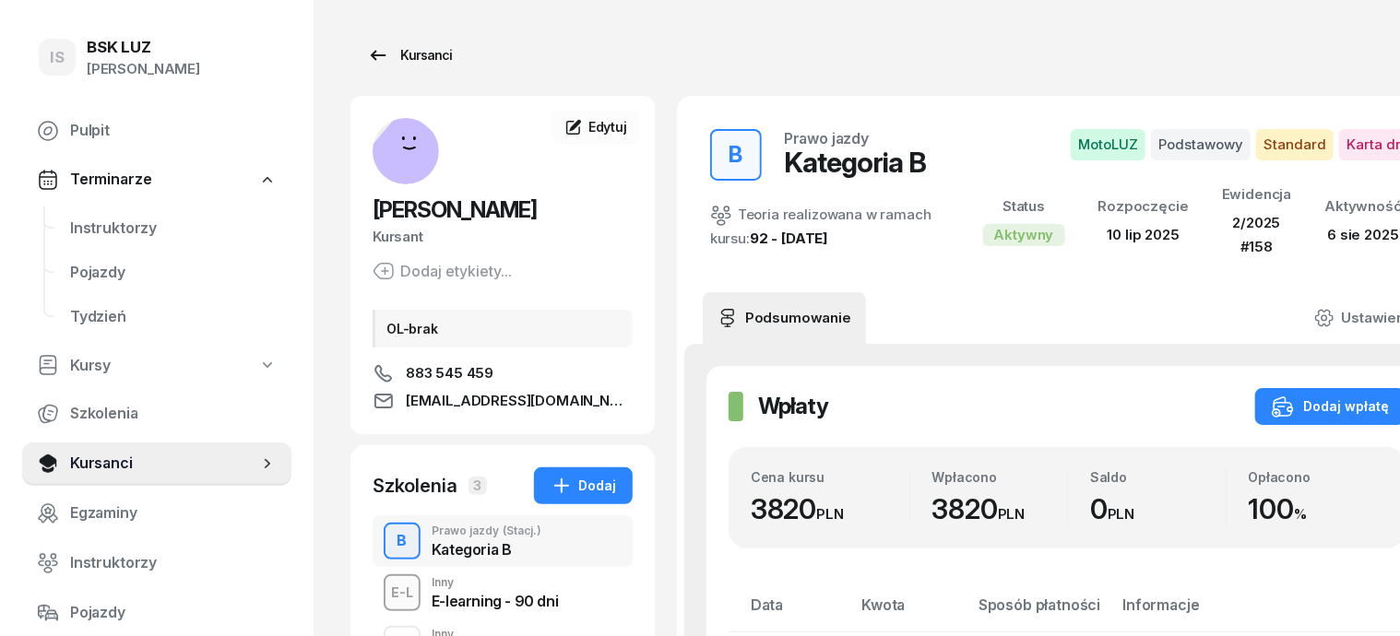
click at [399, 49] on div "Kursanci" at bounding box center [409, 55] width 85 height 22
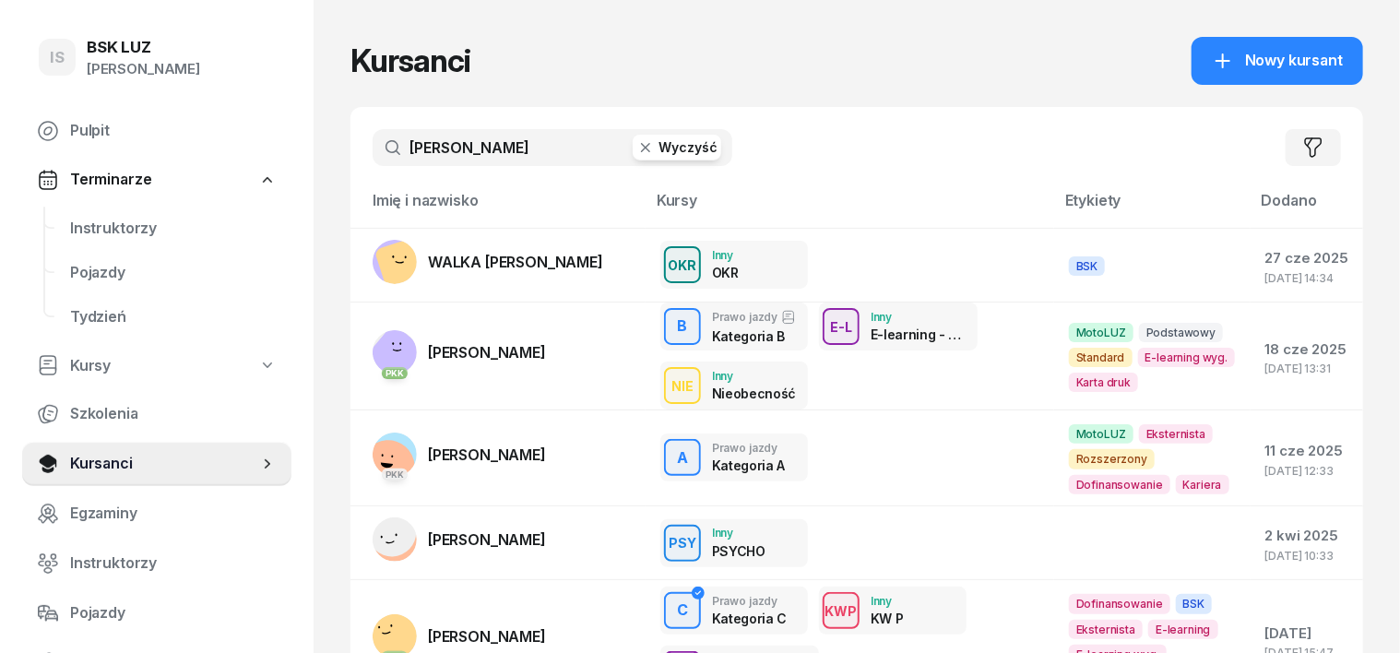
click at [633, 138] on button "Wyczyść" at bounding box center [677, 148] width 89 height 26
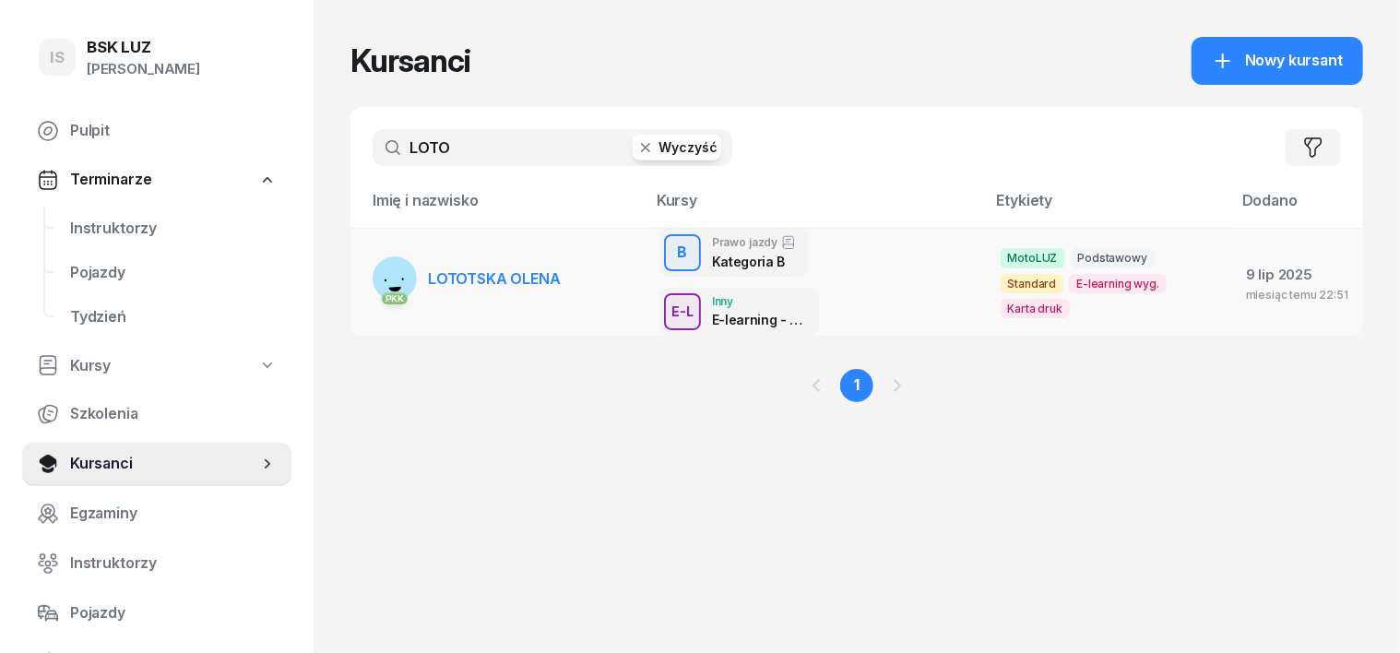
type input "LOTO"
click at [357, 249] on rect at bounding box center [394, 281] width 75 height 75
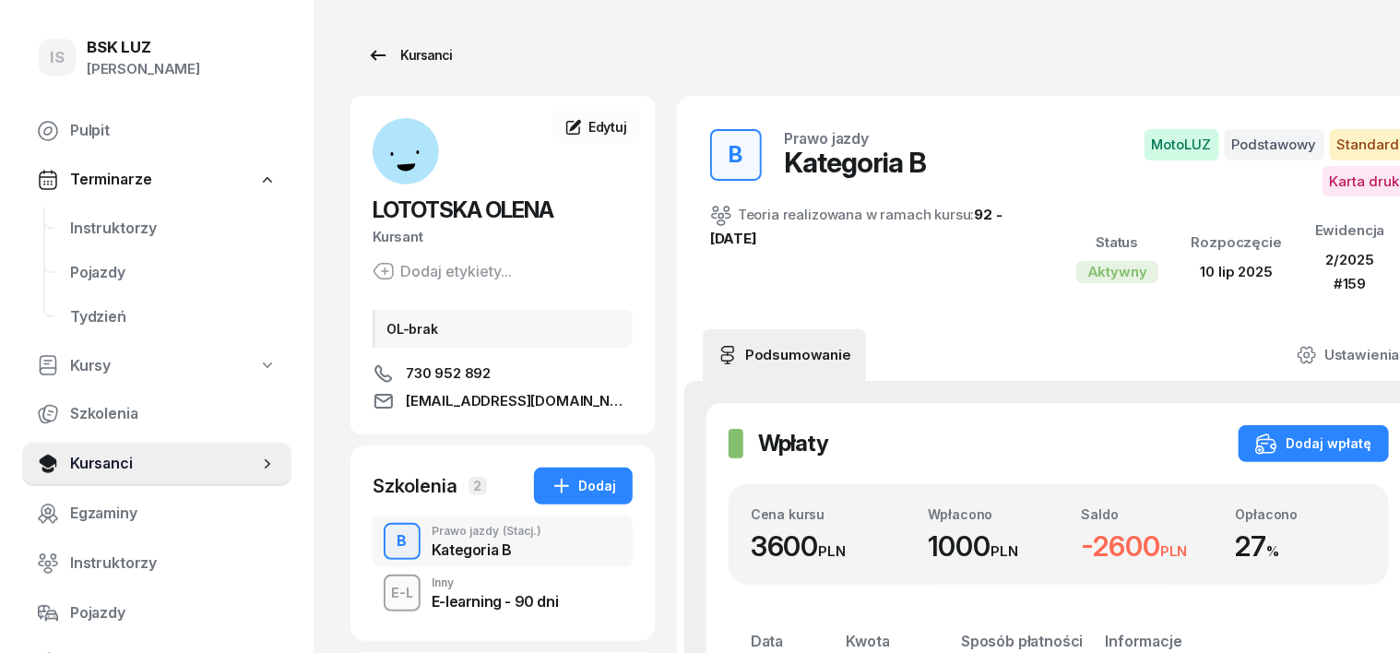
click at [408, 59] on div "Kursanci" at bounding box center [409, 55] width 85 height 22
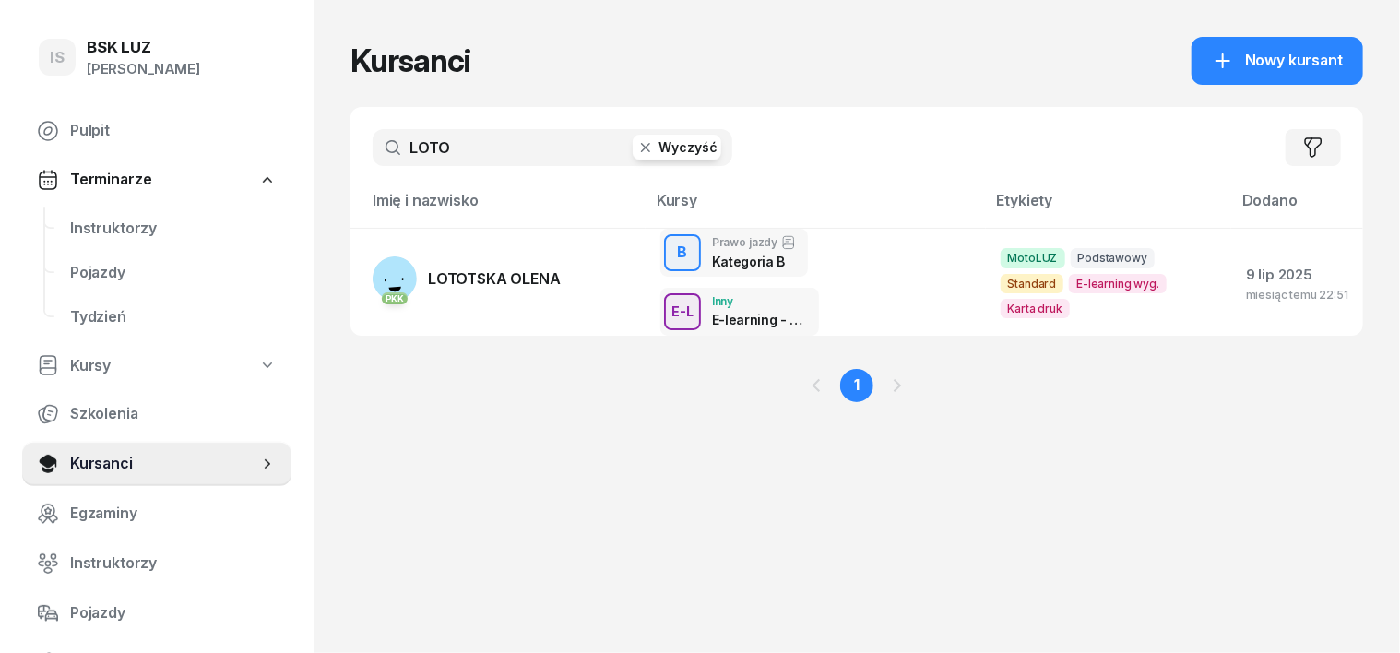
click at [636, 144] on icon "button" at bounding box center [645, 147] width 18 height 18
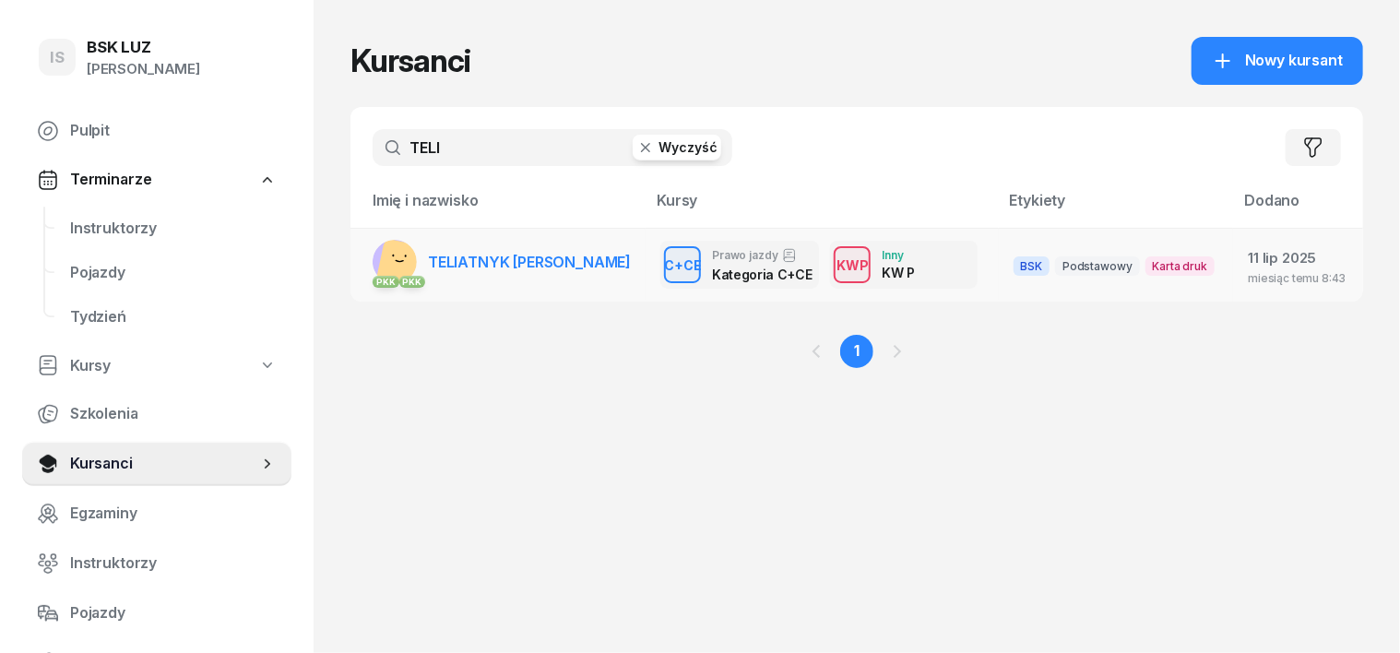
type input "TELI"
click at [376, 257] on rect at bounding box center [402, 264] width 53 height 53
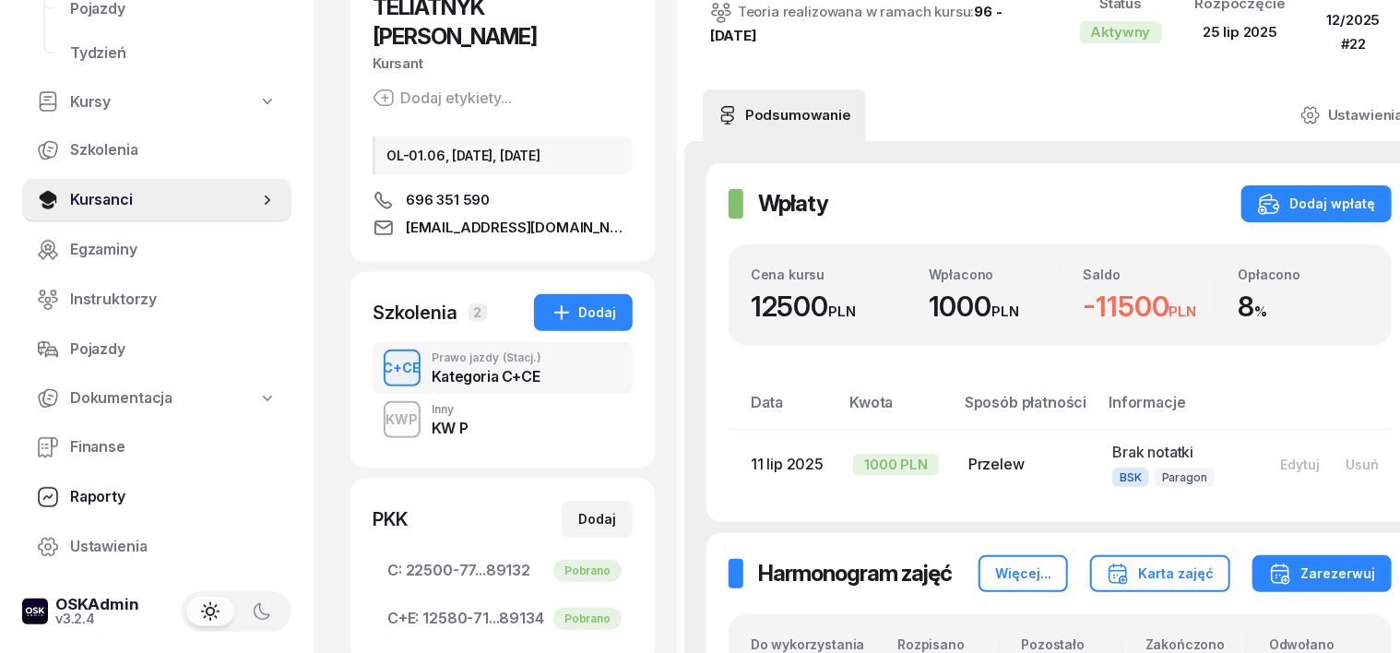
scroll to position [346, 0]
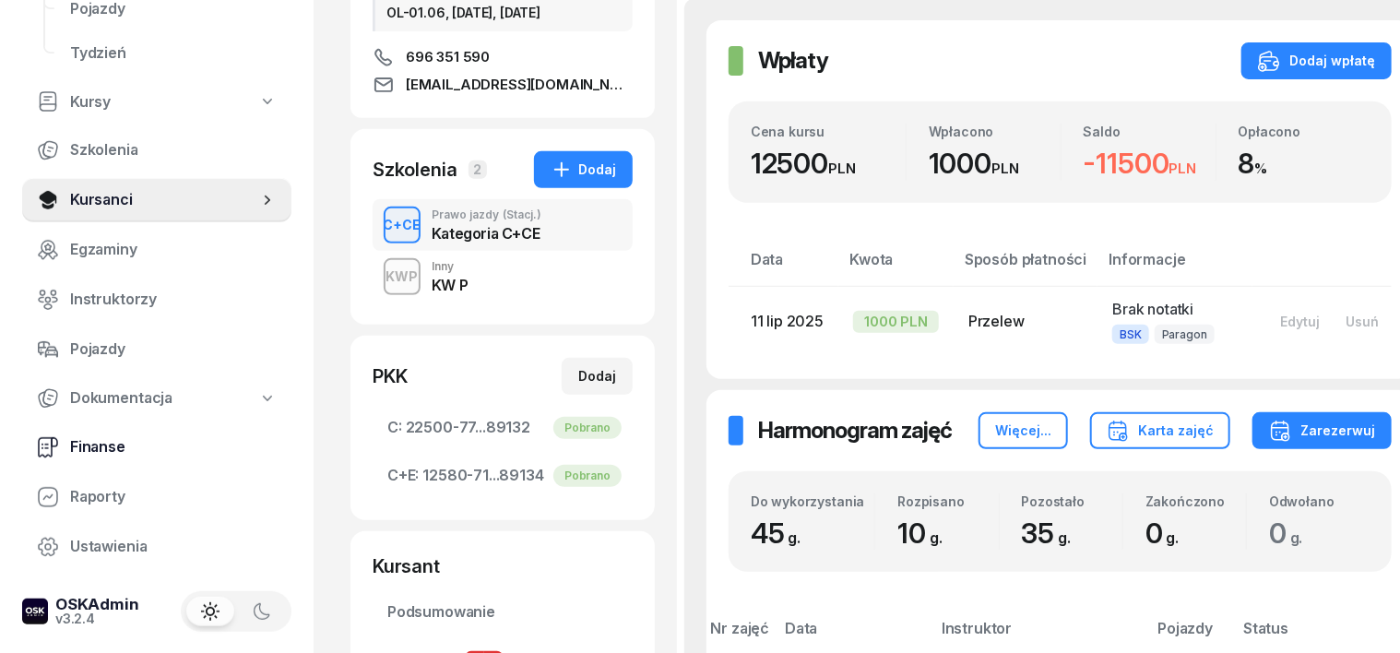
click at [109, 450] on span "Finanse" at bounding box center [173, 447] width 207 height 24
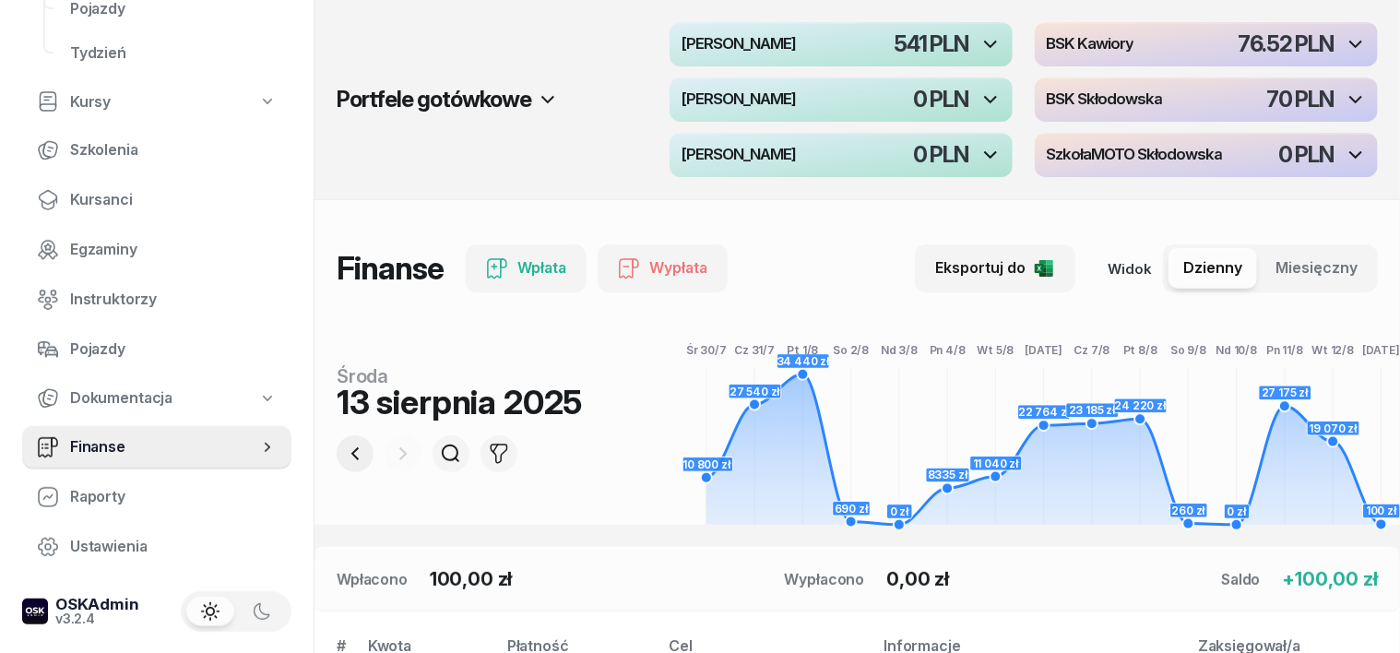
click at [344, 446] on icon "button" at bounding box center [355, 454] width 22 height 22
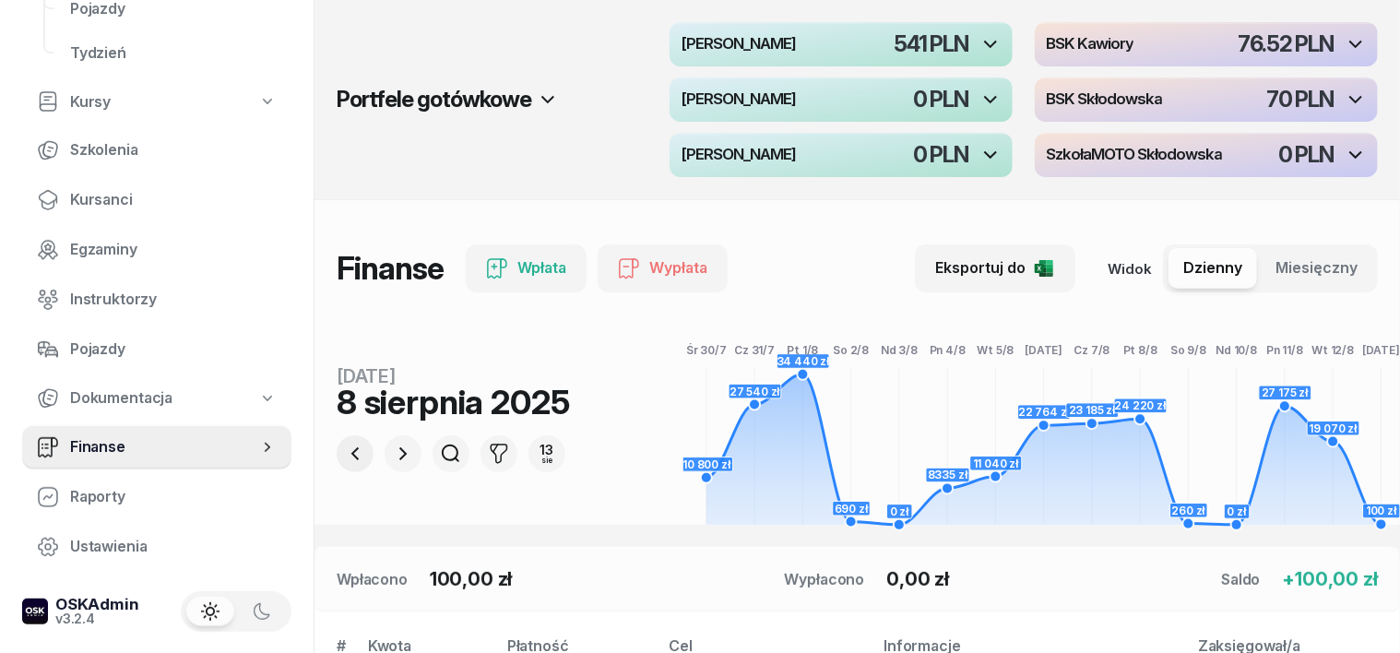
click at [344, 446] on icon "button" at bounding box center [355, 454] width 22 height 22
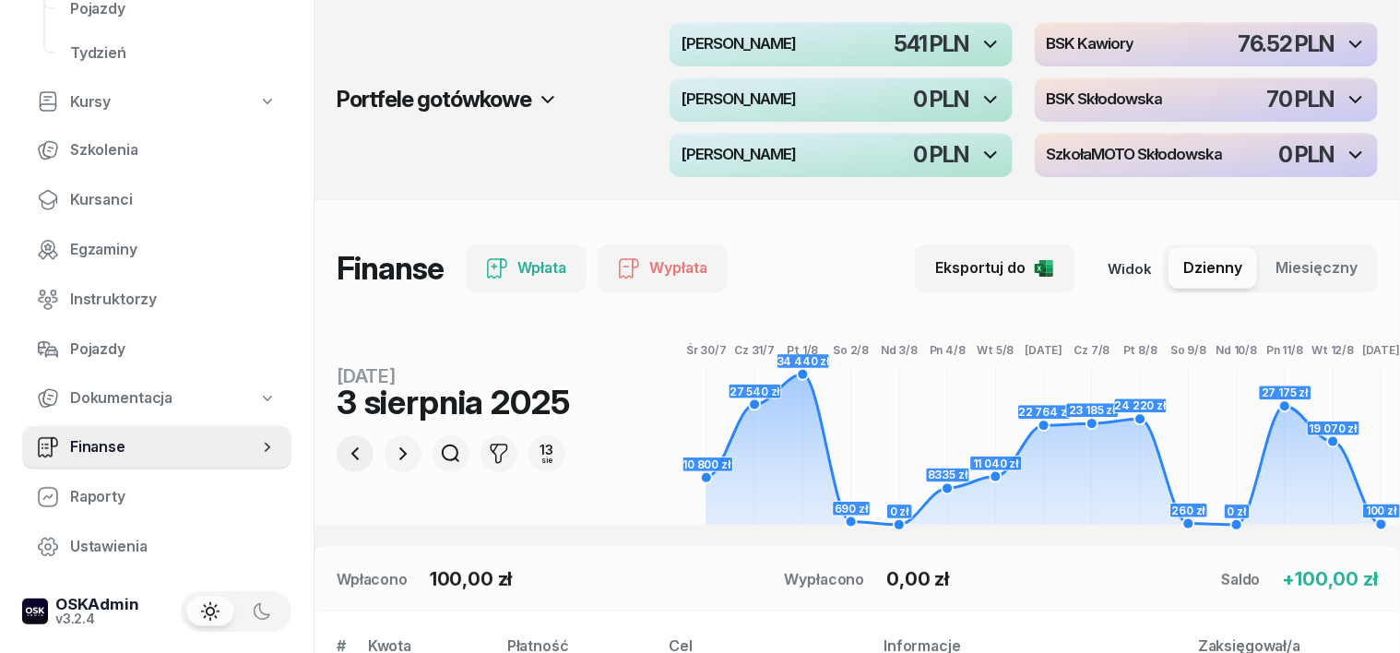
click at [344, 446] on icon "button" at bounding box center [355, 454] width 22 height 22
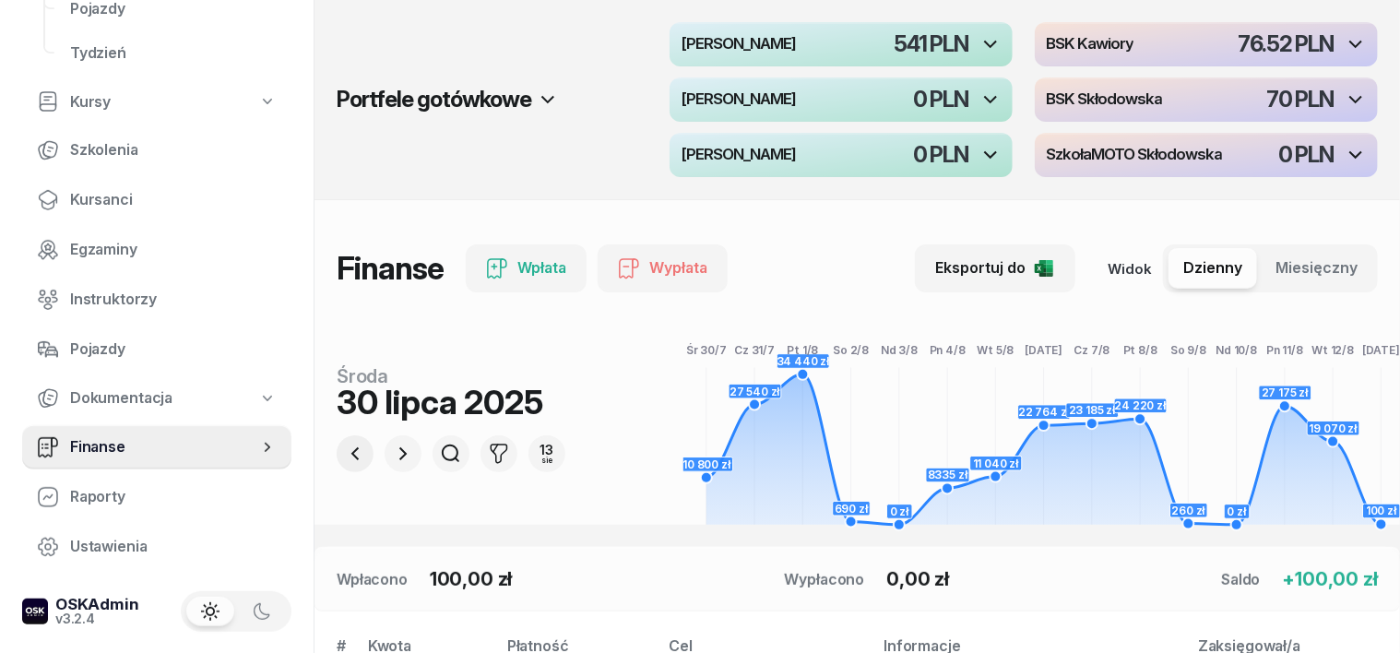
click at [344, 446] on icon "button" at bounding box center [355, 454] width 22 height 22
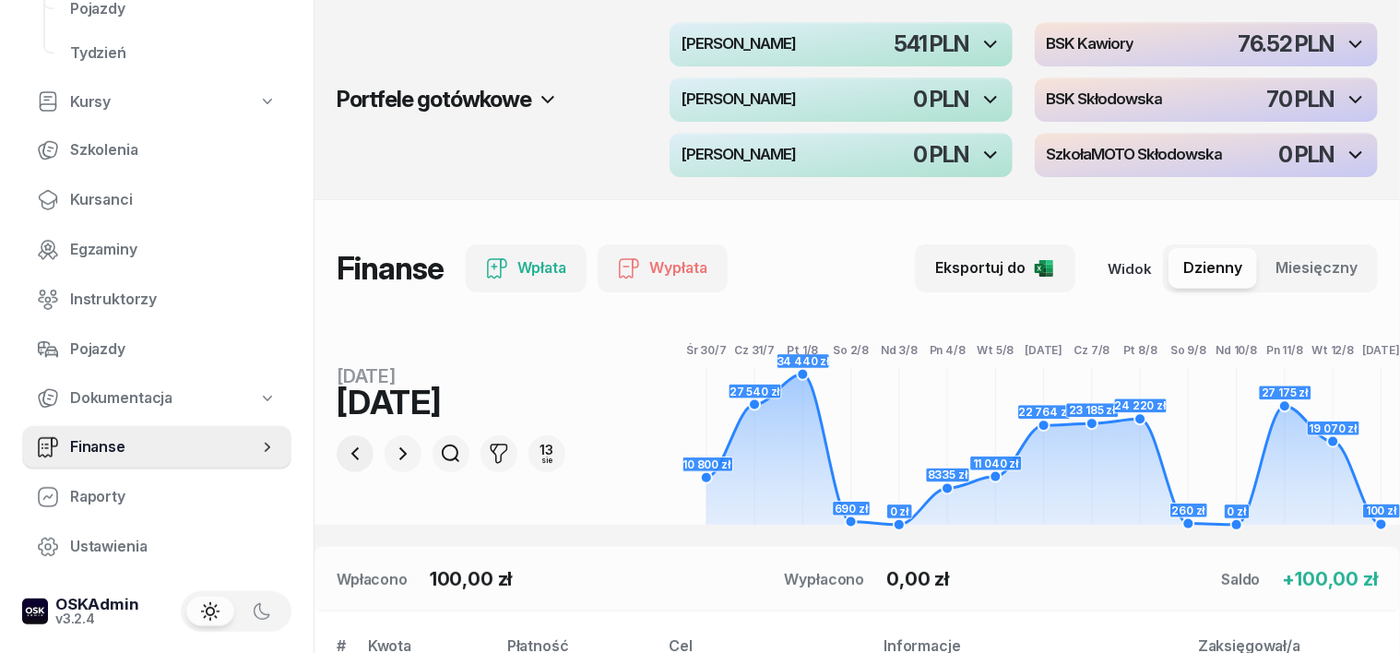
click at [344, 446] on icon "button" at bounding box center [355, 454] width 22 height 22
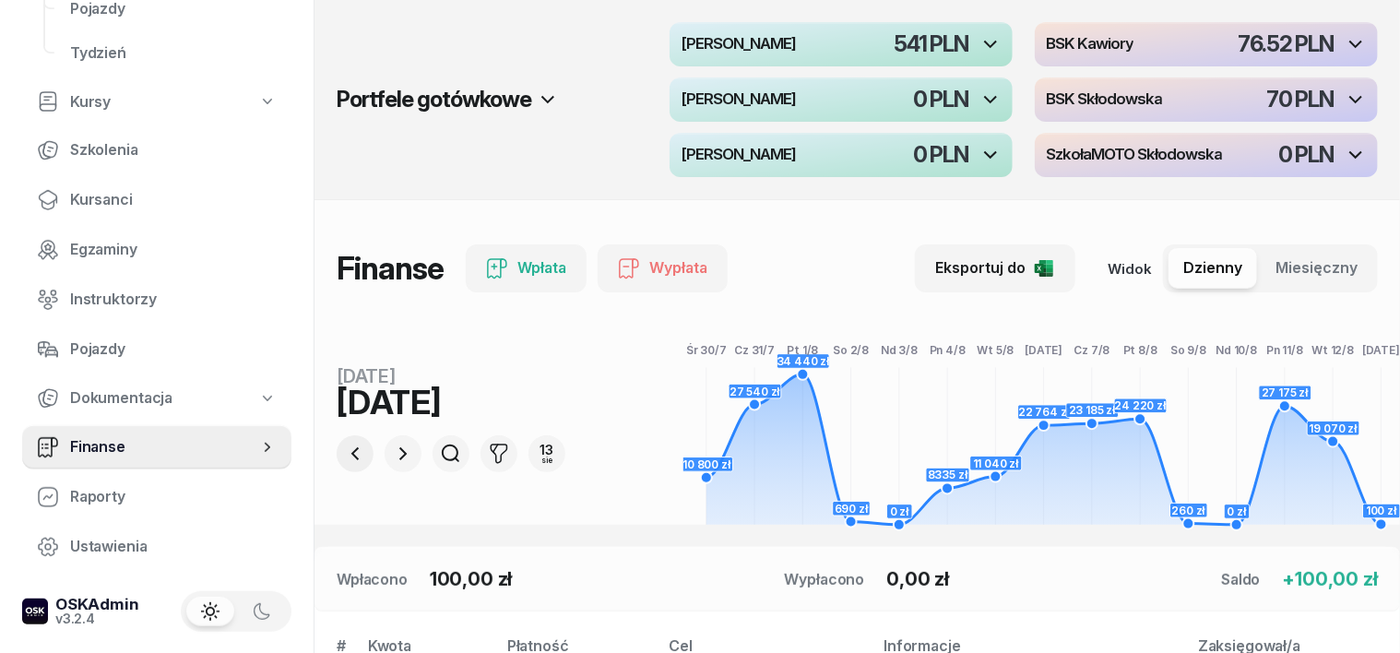
click at [344, 446] on icon "button" at bounding box center [355, 454] width 22 height 22
click at [344, 448] on icon "button" at bounding box center [355, 454] width 22 height 22
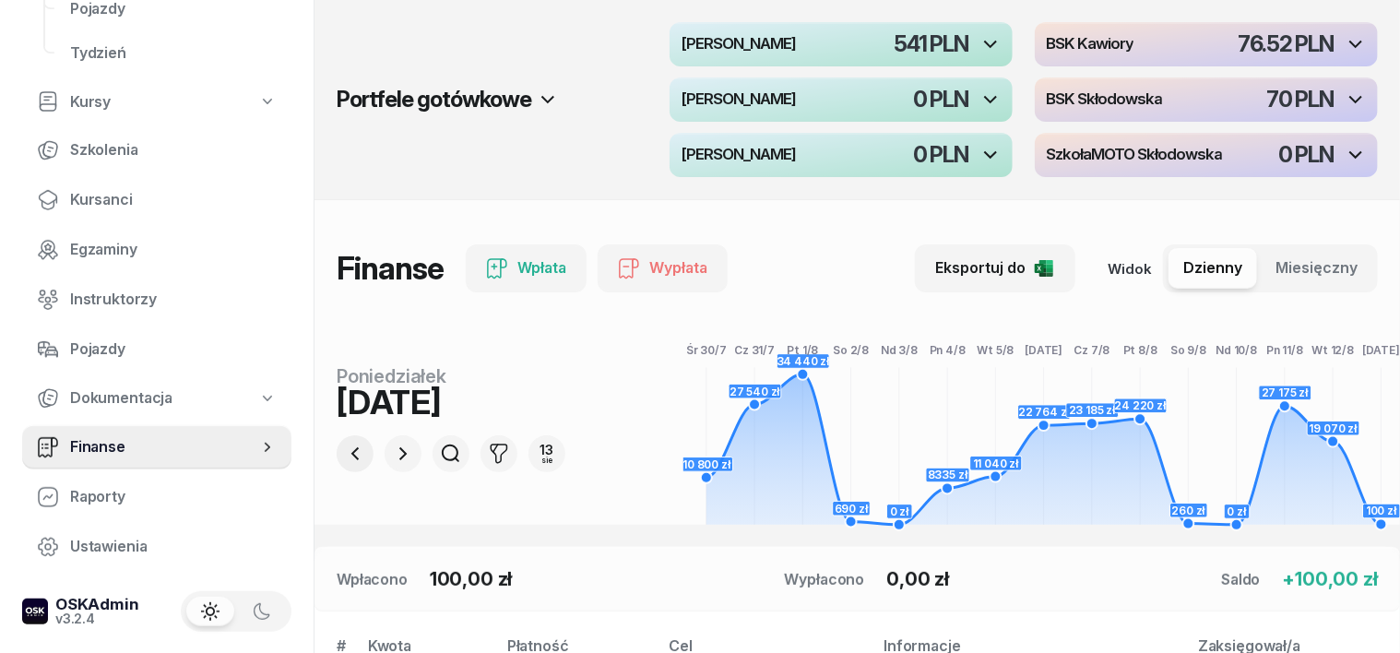
click at [344, 448] on icon "button" at bounding box center [355, 454] width 22 height 22
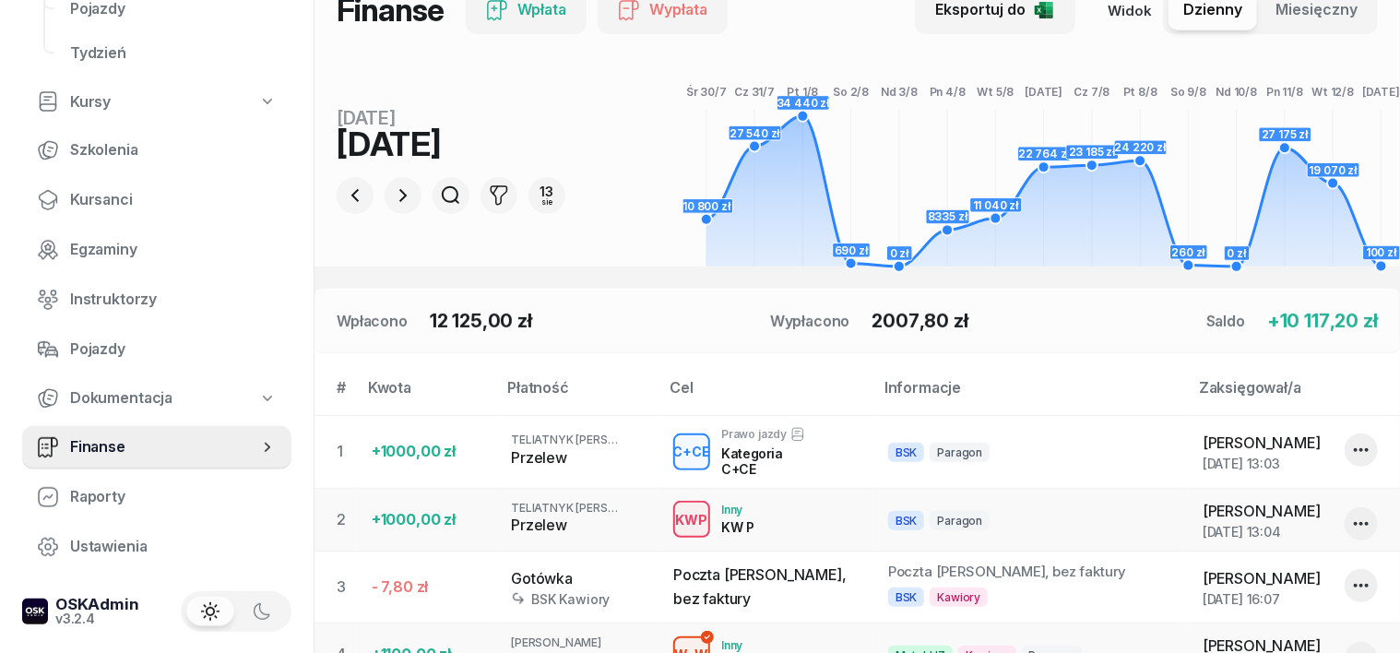
scroll to position [346, 0]
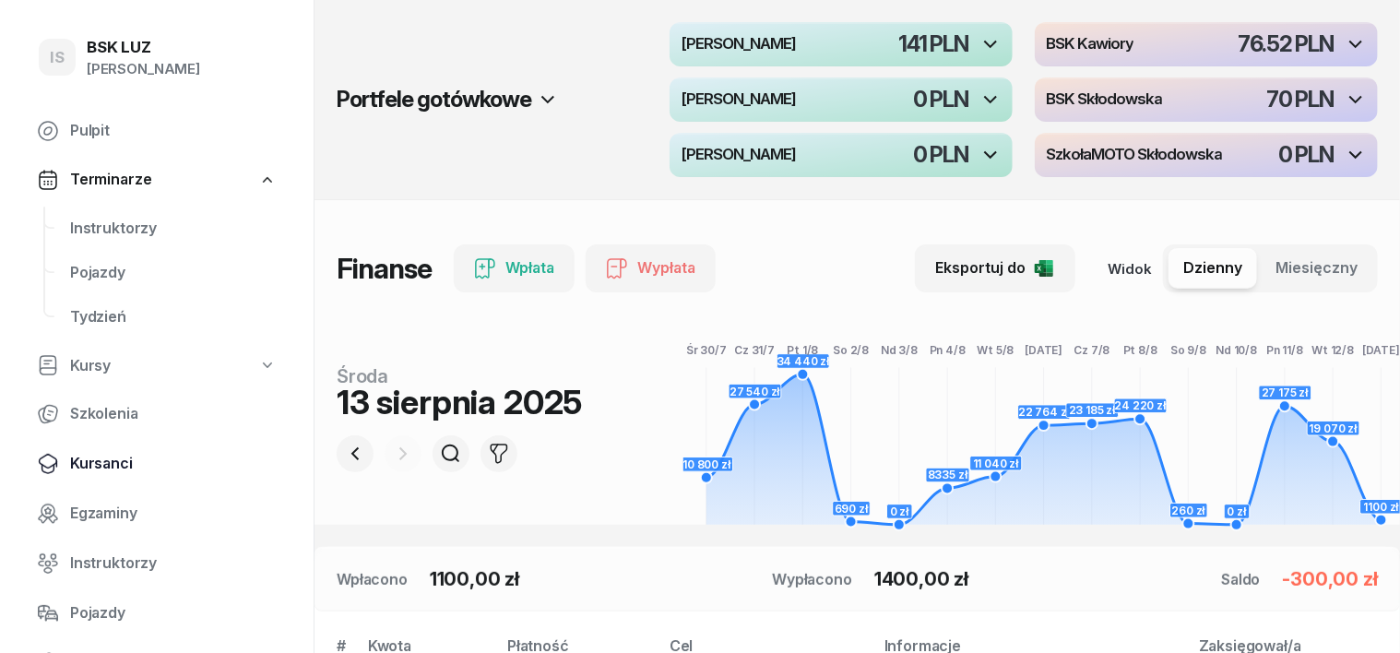
click at [108, 463] on span "Kursanci" at bounding box center [173, 464] width 207 height 24
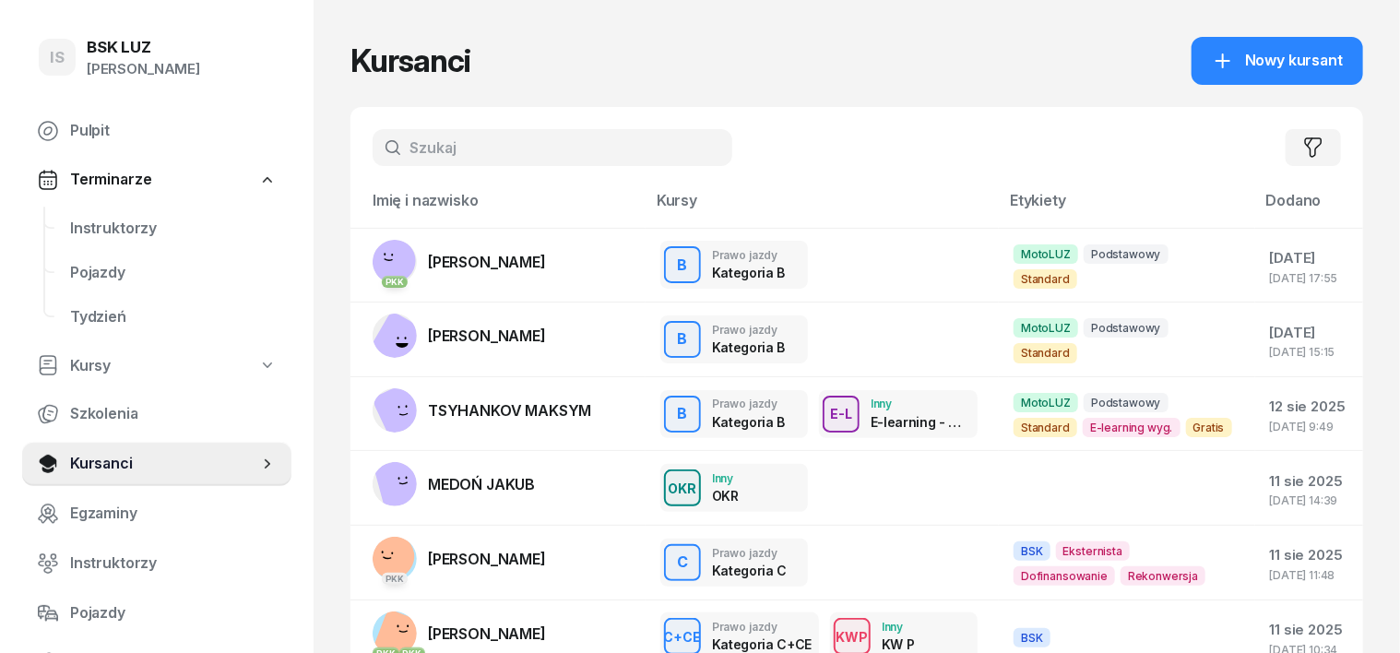
click at [395, 156] on input "text" at bounding box center [553, 147] width 360 height 37
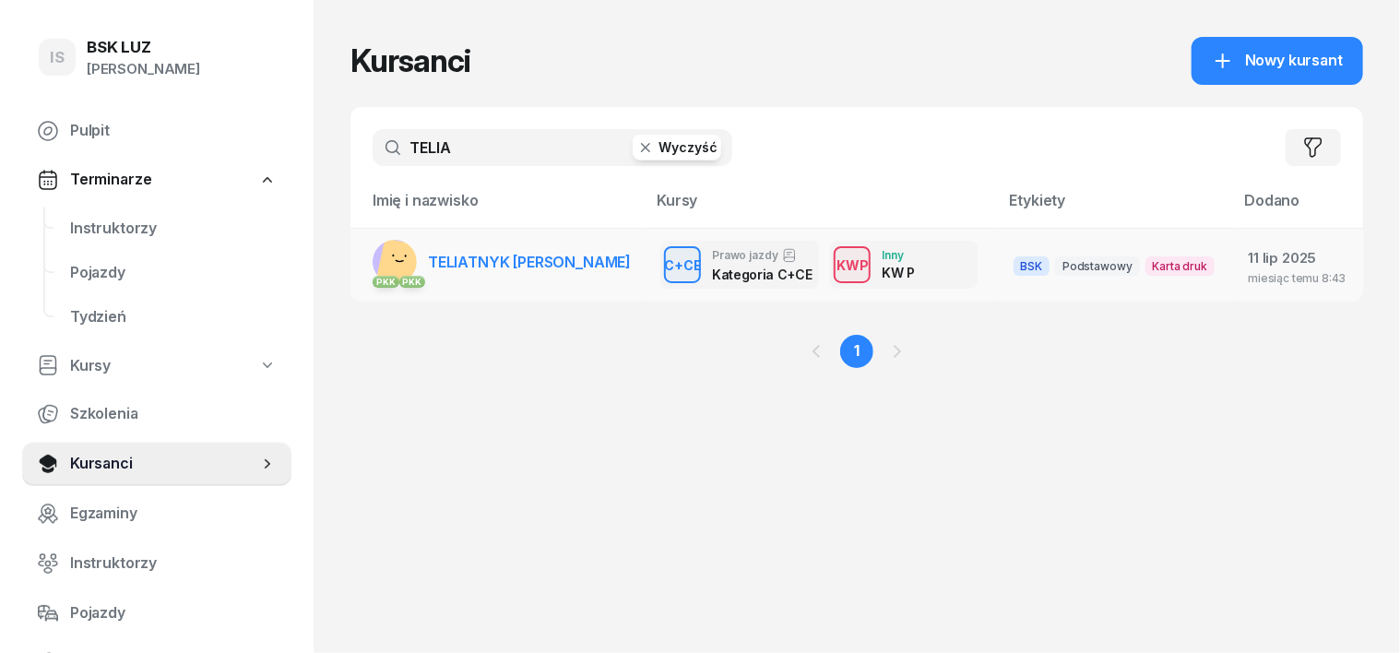
type input "TELIA"
click at [376, 251] on rect at bounding box center [402, 264] width 53 height 53
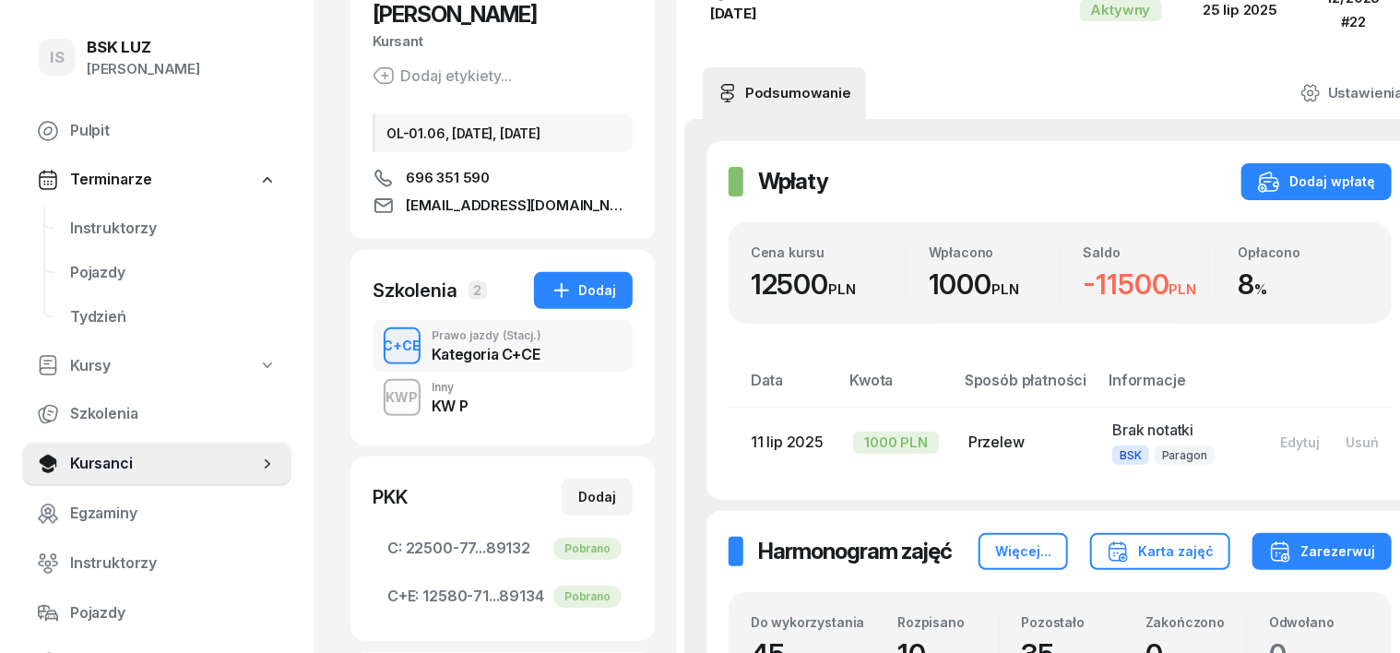
scroll to position [231, 0]
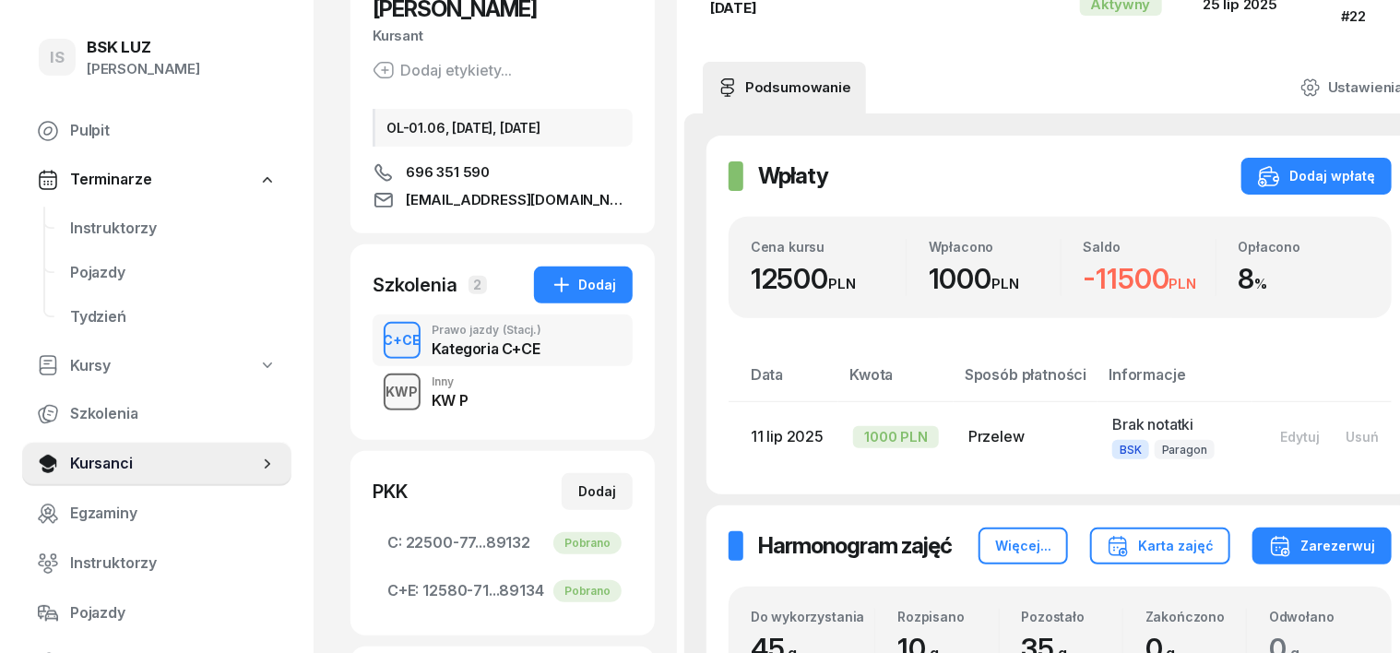
click at [379, 380] on div "KWP" at bounding box center [402, 391] width 47 height 23
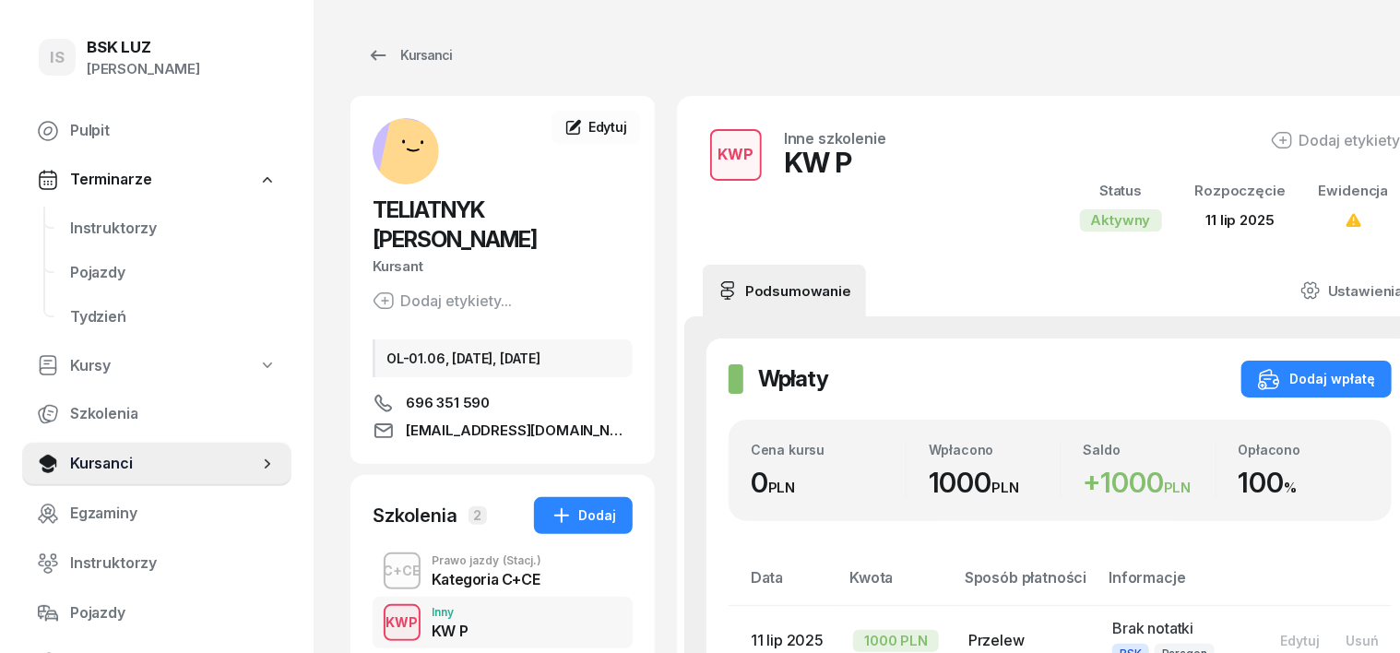
scroll to position [114, 0]
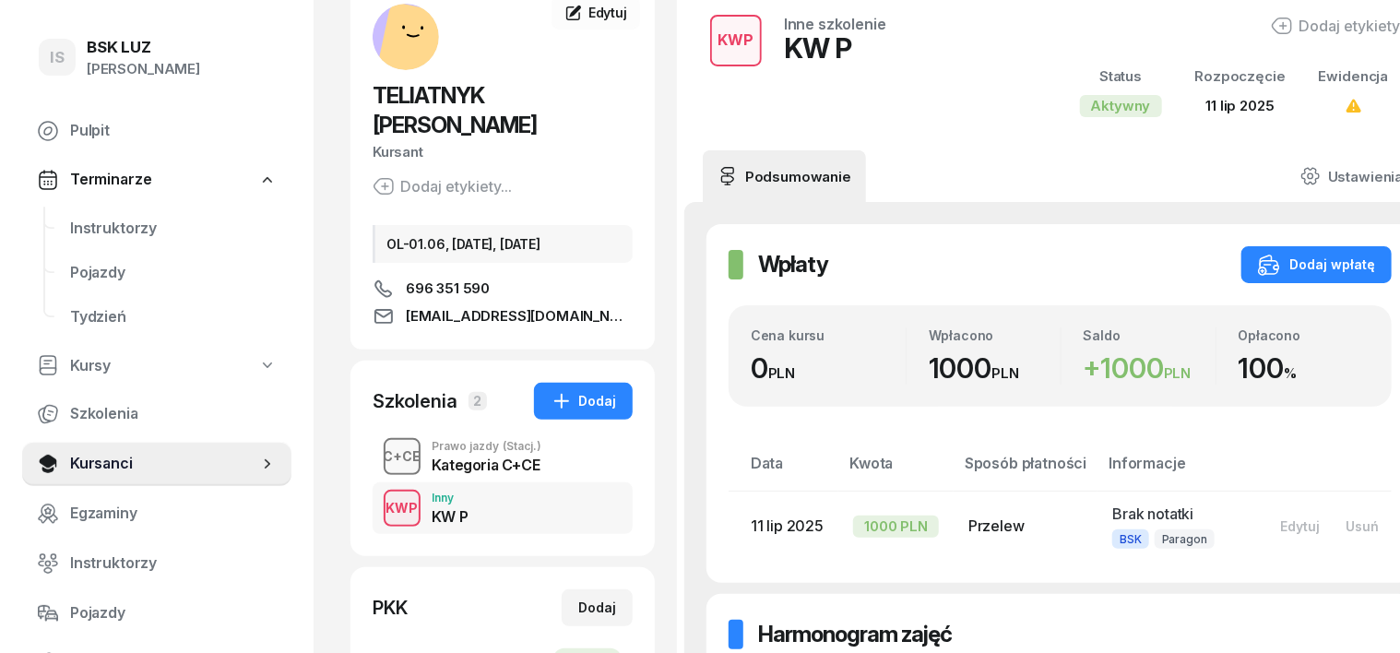
click at [376, 444] on div "C+CE" at bounding box center [402, 455] width 53 height 23
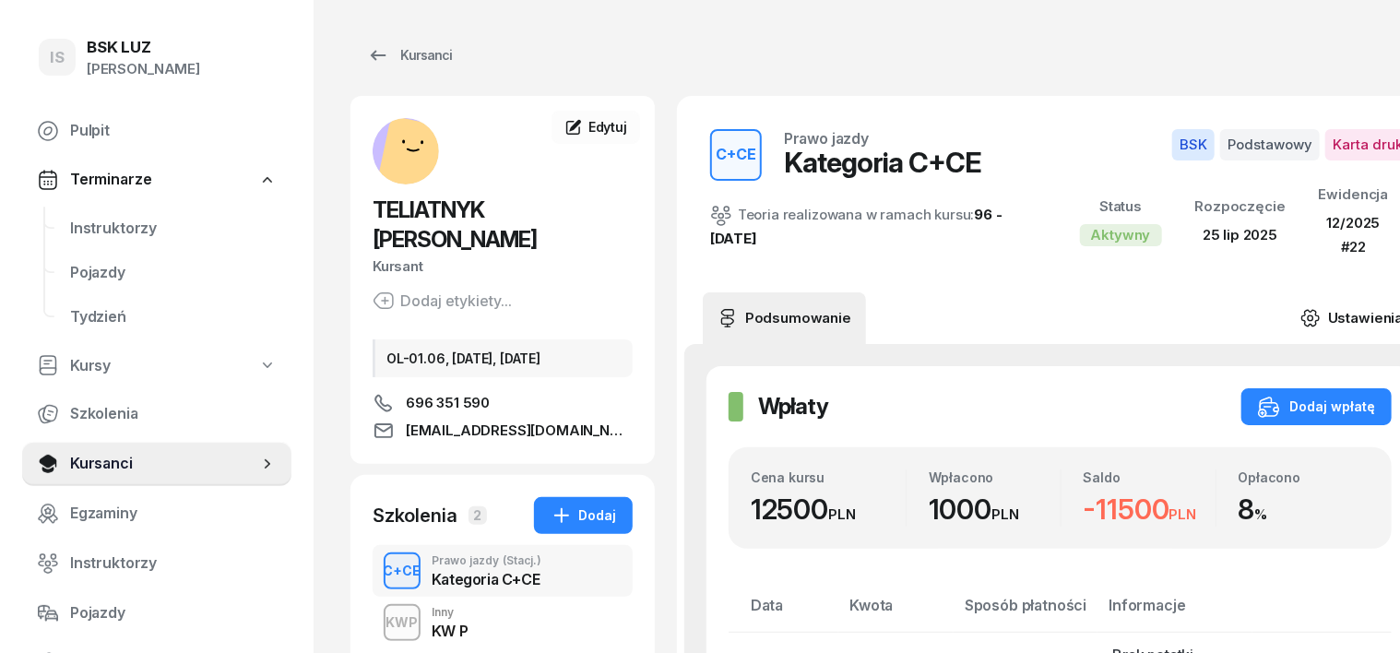
click at [1300, 313] on icon at bounding box center [1310, 318] width 20 height 20
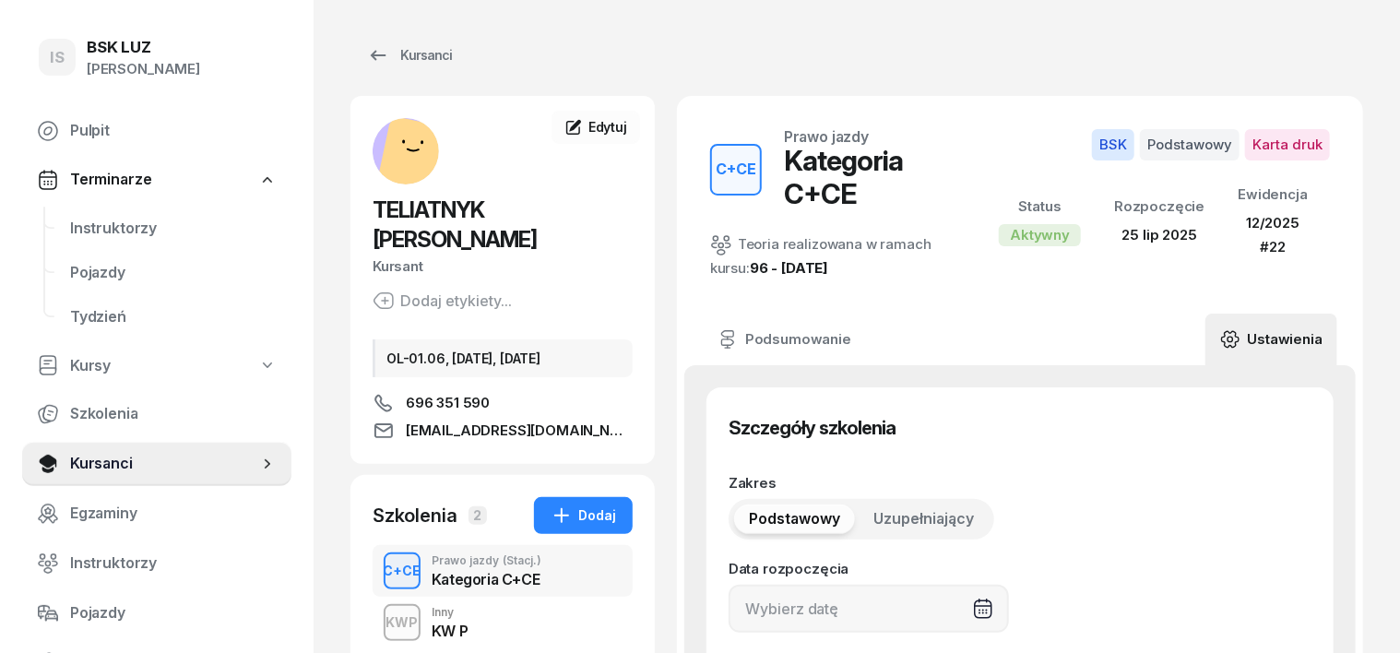
type input "25/07/2025"
type input "45"
type input "12/2025"
type input "22"
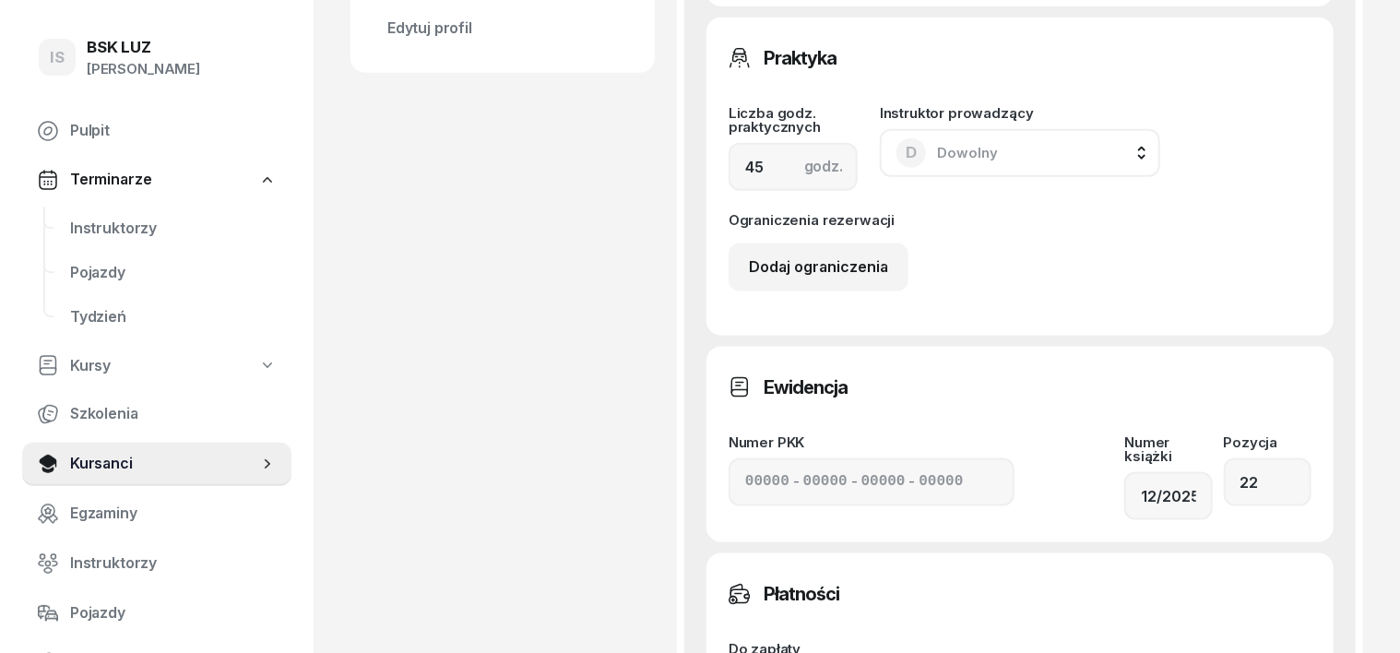
scroll to position [1268, 0]
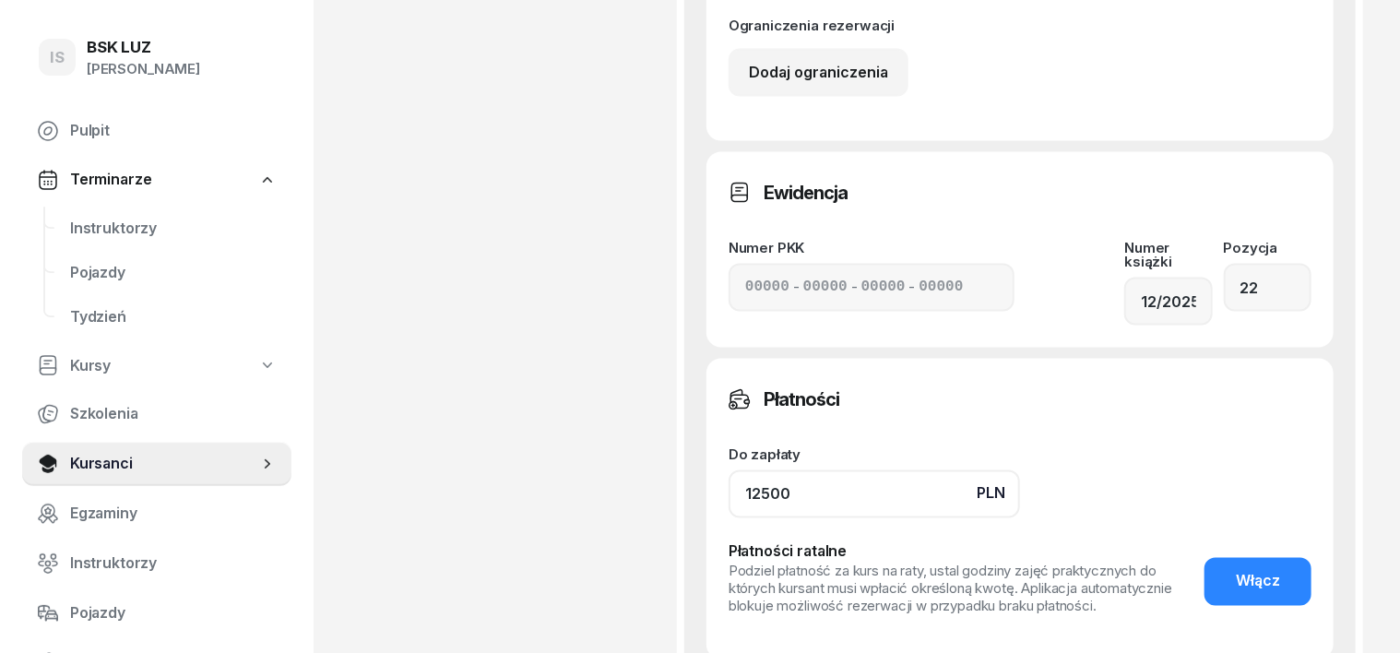
click at [730, 470] on input "12500" at bounding box center [873, 494] width 291 height 48
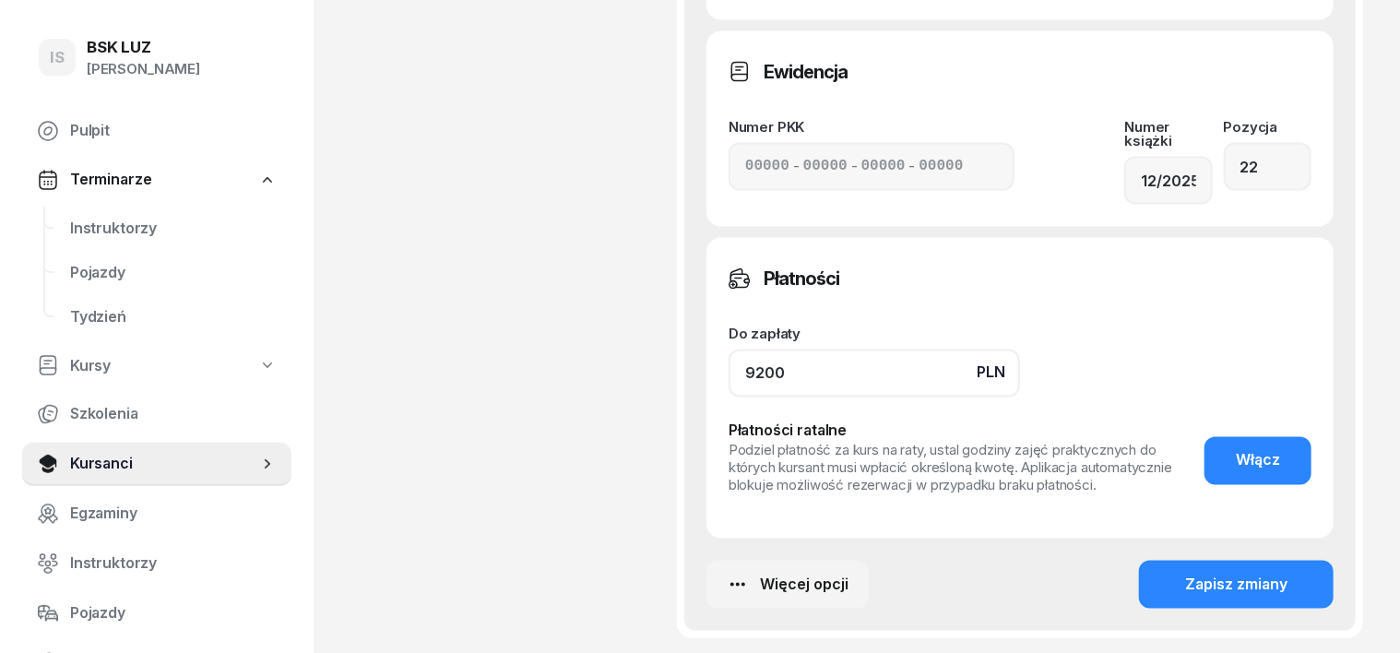
scroll to position [1498, 0]
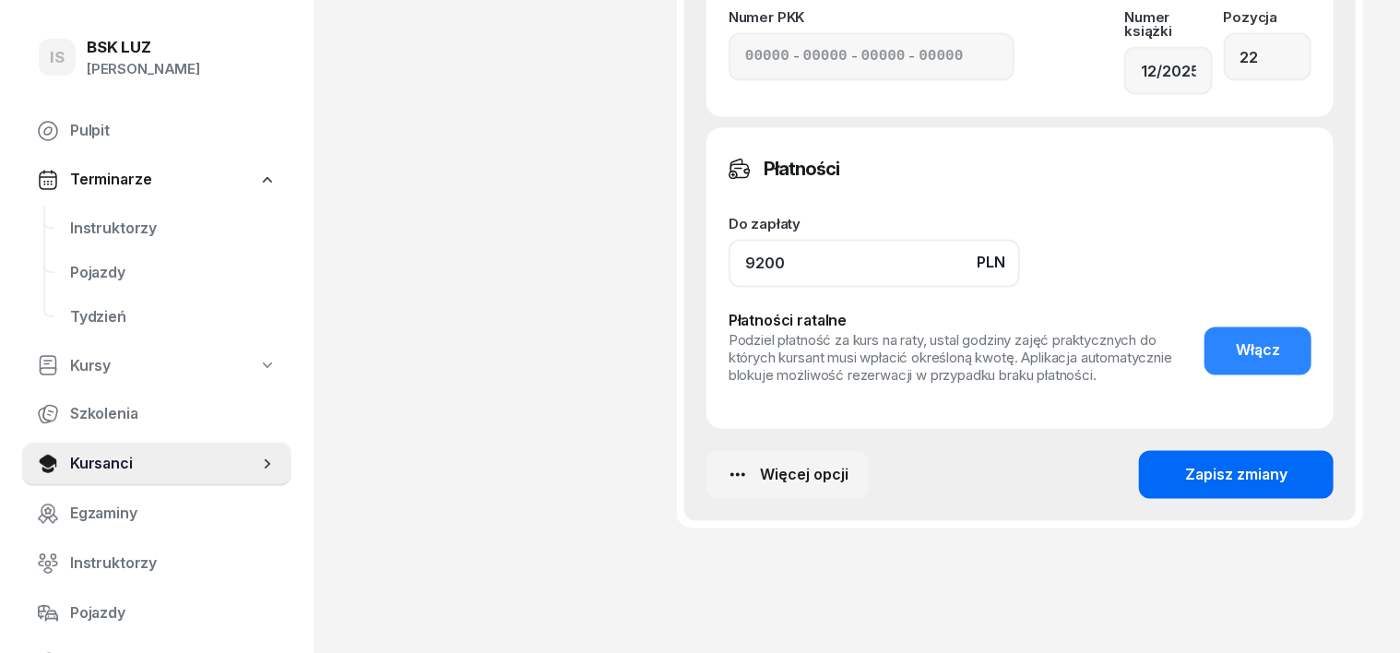
type input "9200"
click at [1257, 464] on div "Zapisz zmiany" at bounding box center [1236, 476] width 102 height 24
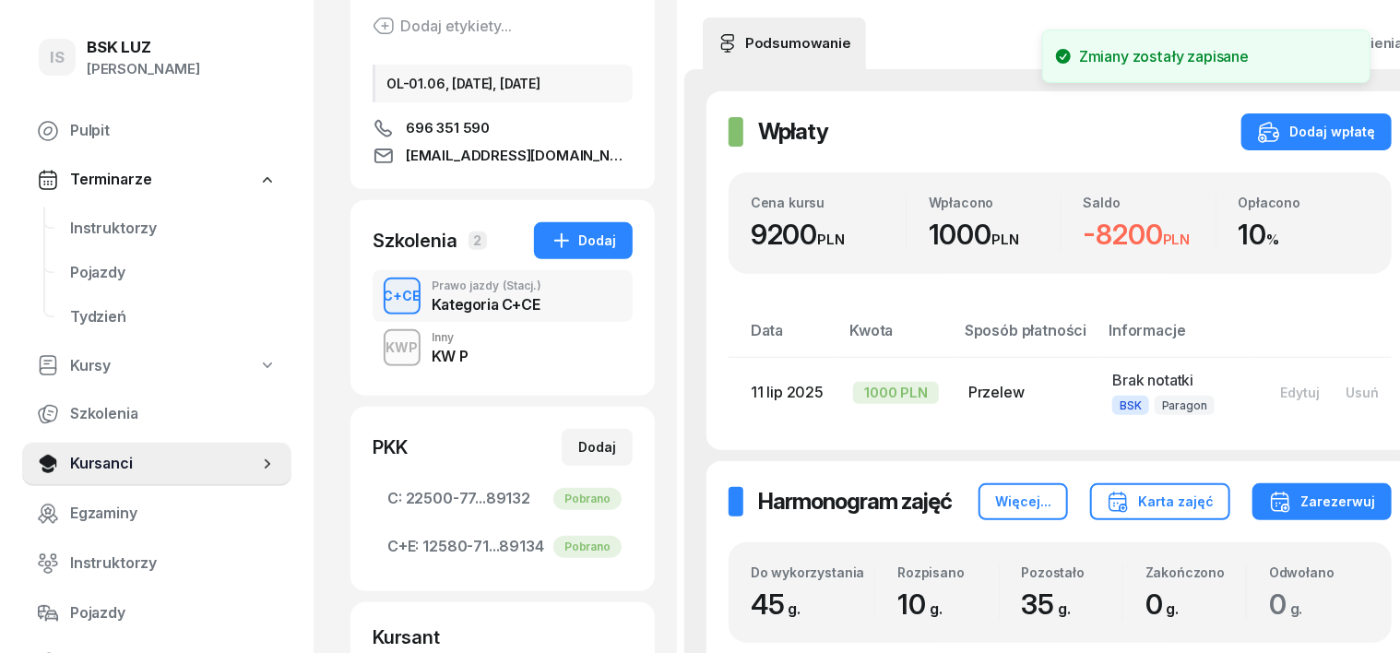
scroll to position [239, 0]
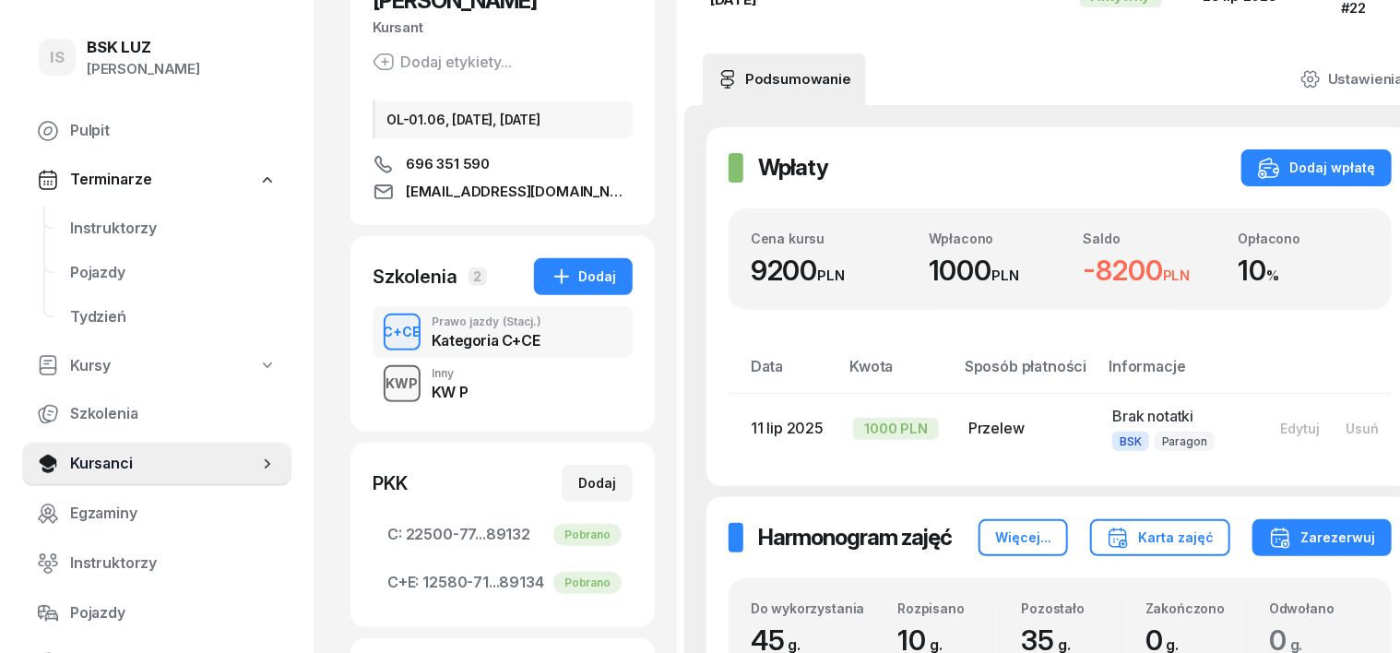
click at [379, 372] on div "KWP" at bounding box center [402, 383] width 47 height 23
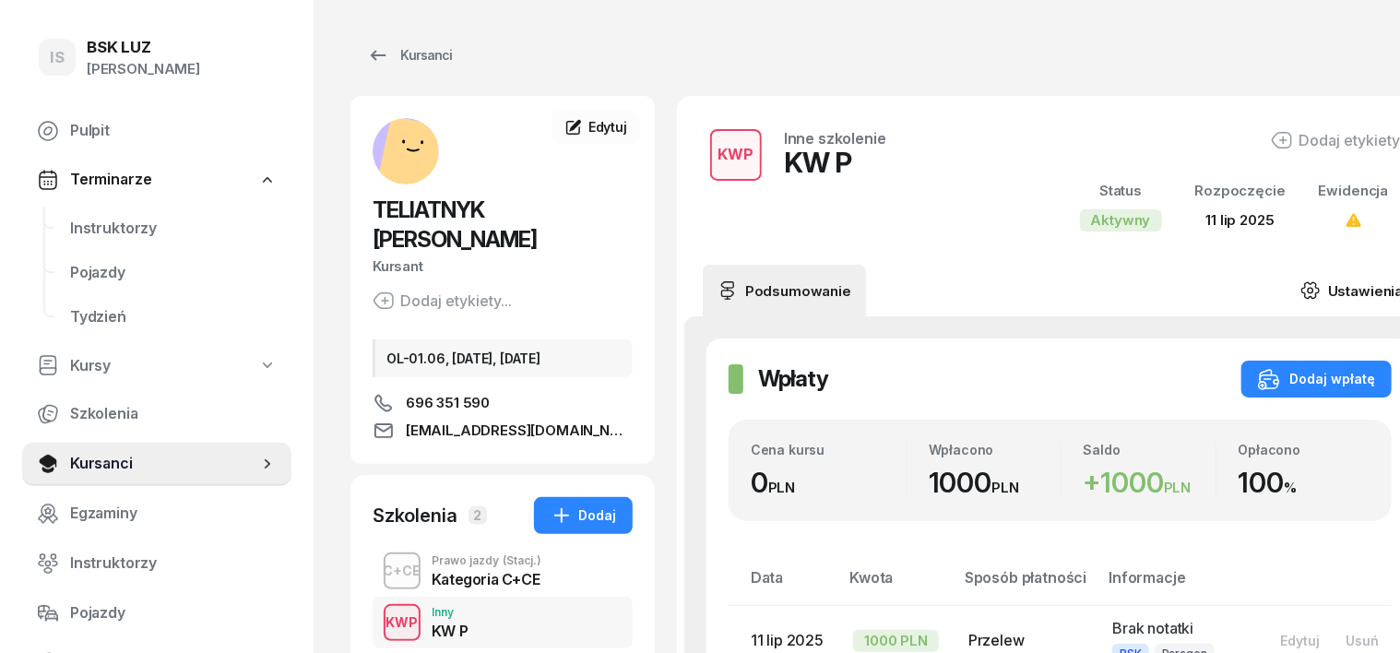
click at [1300, 290] on icon at bounding box center [1310, 290] width 20 height 20
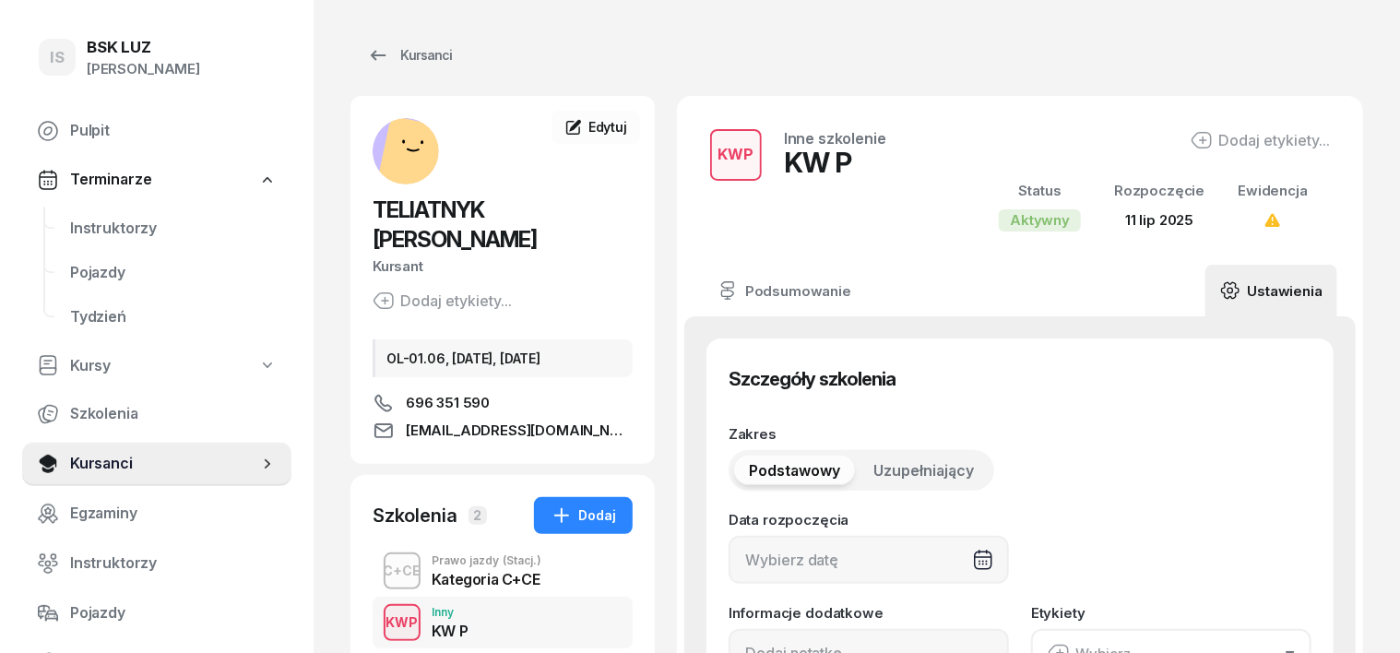
type input "11/07/2025"
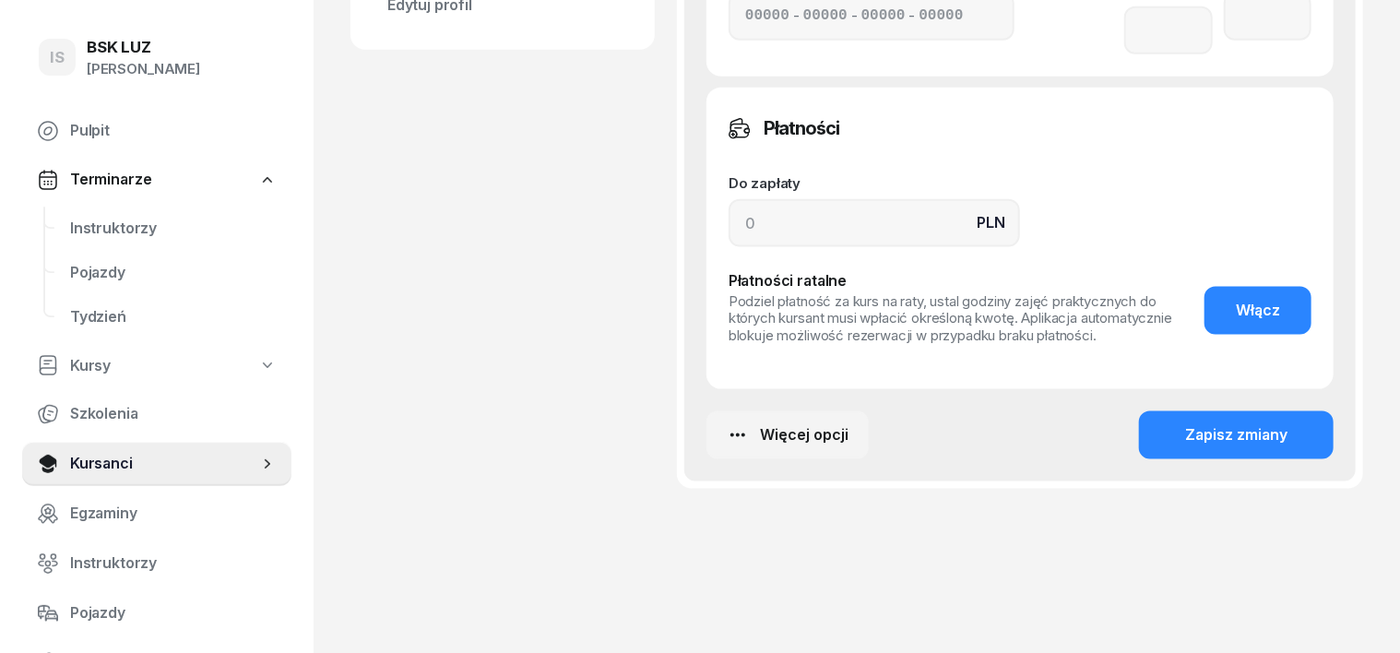
scroll to position [1098, 0]
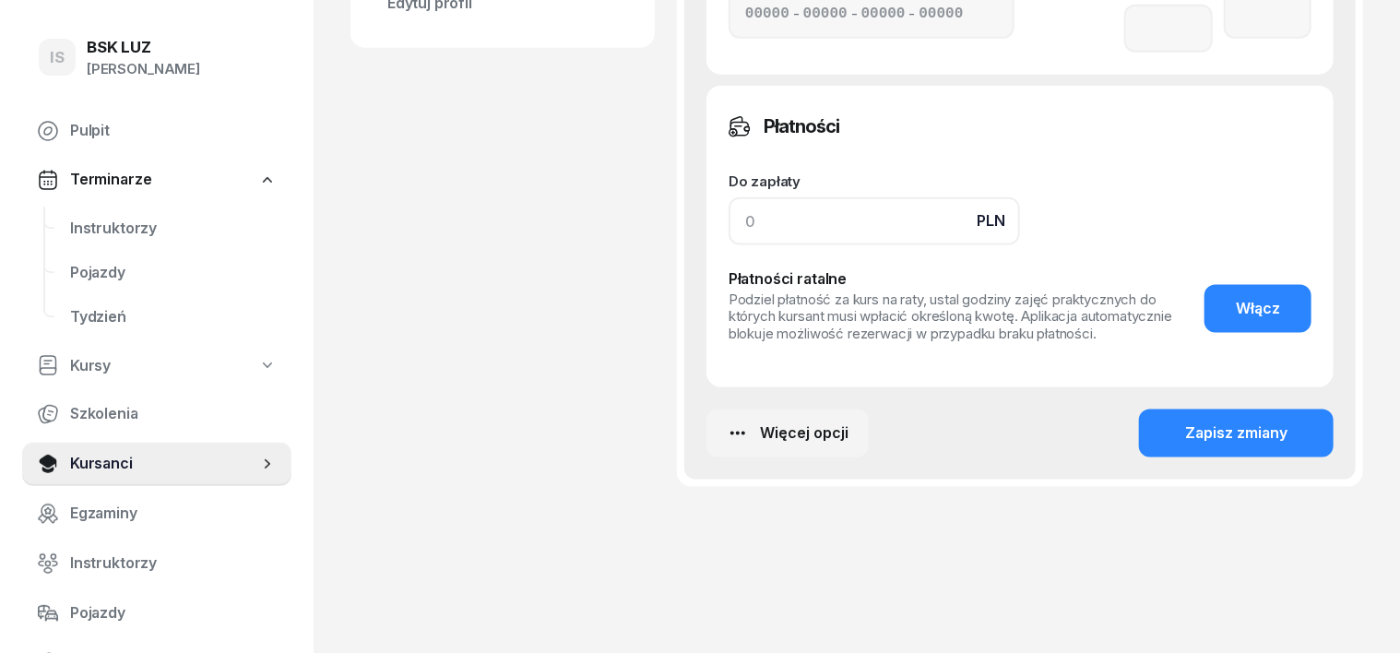
click at [728, 199] on input at bounding box center [873, 221] width 291 height 48
type input "3300"
click at [1219, 410] on button "Zapisz zmiany" at bounding box center [1236, 433] width 195 height 48
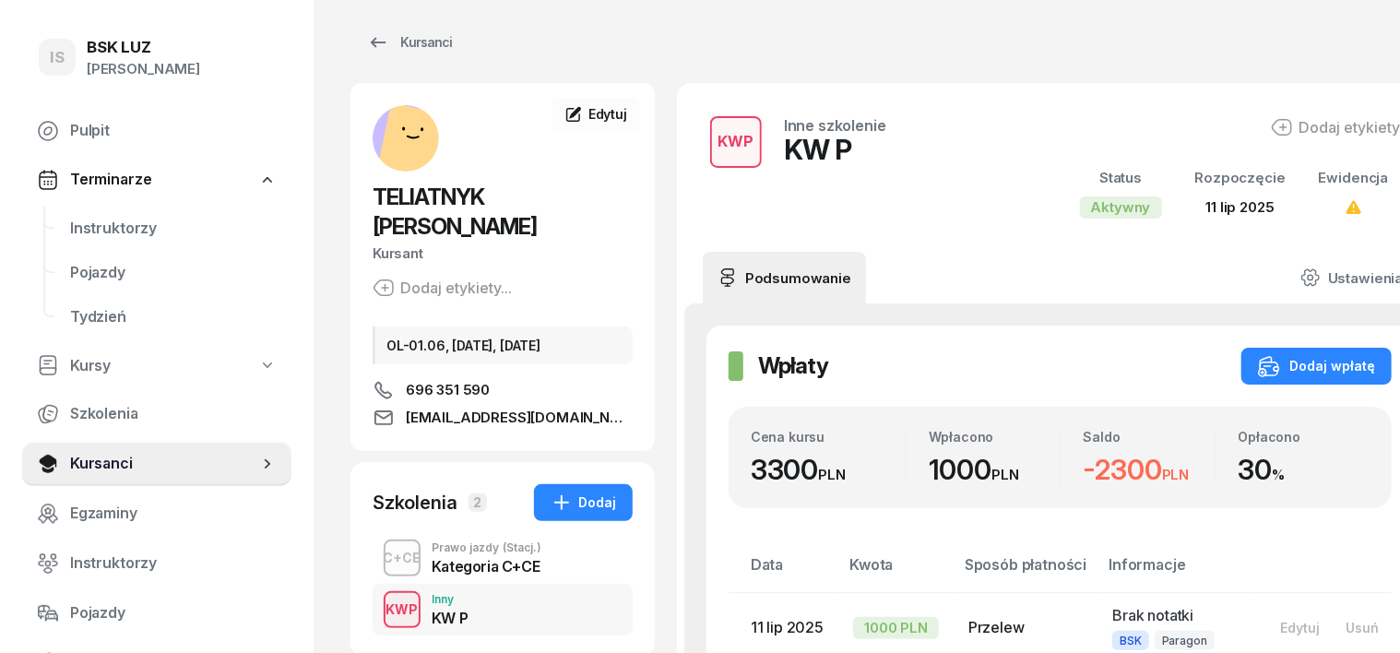
scroll to position [0, 0]
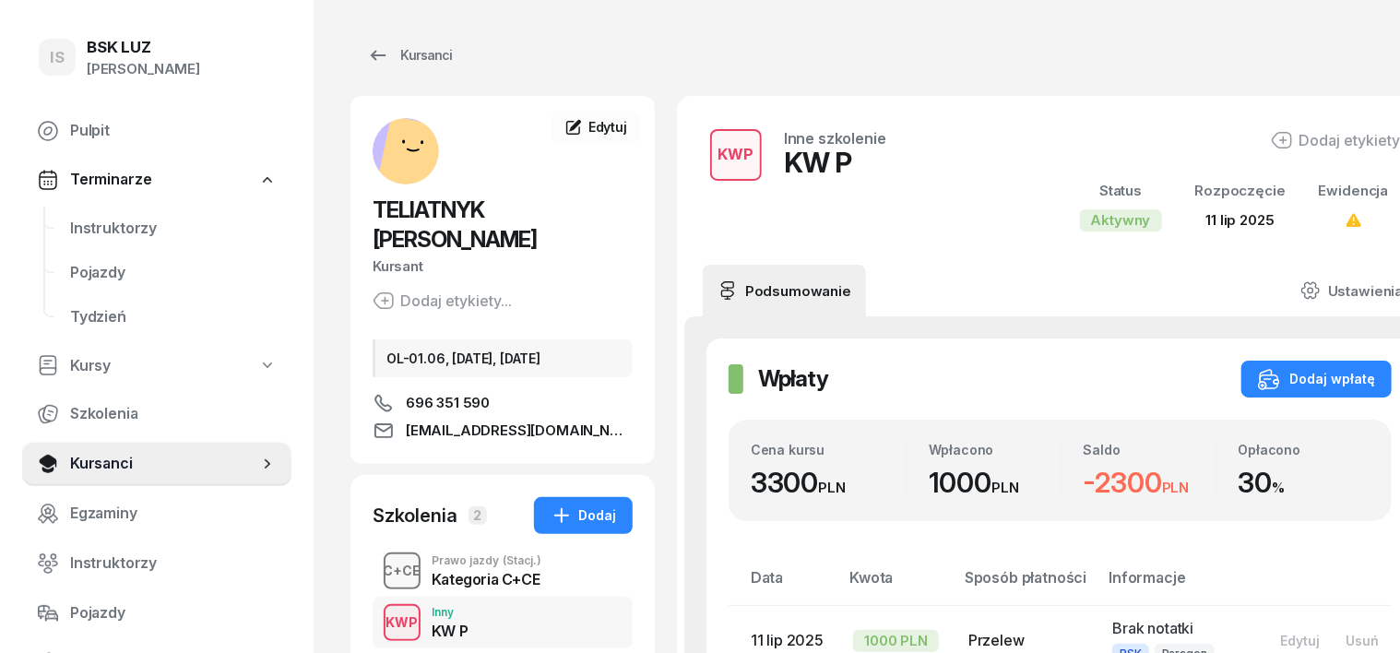
click at [376, 559] on div "C+CE" at bounding box center [402, 570] width 53 height 23
